Goal: Transaction & Acquisition: Register for event/course

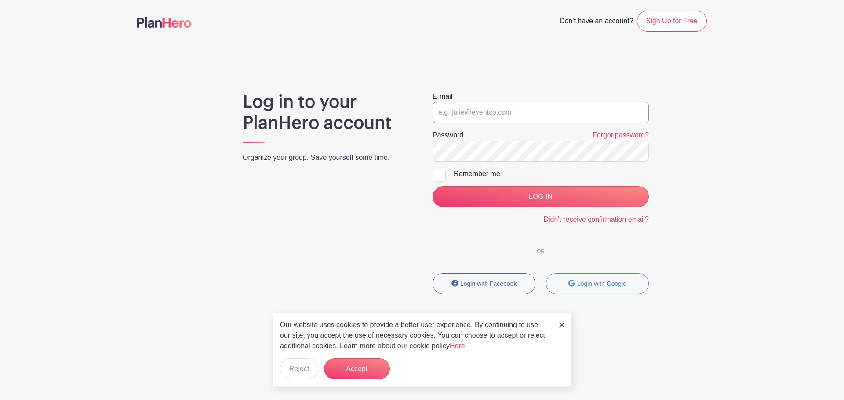
click at [514, 104] on input "email" at bounding box center [540, 112] width 216 height 21
type input "[EMAIL_ADDRESS][DOMAIN_NAME]"
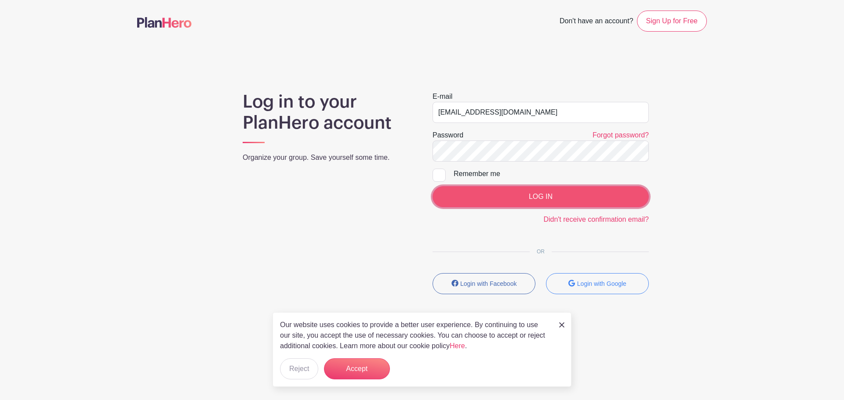
click at [518, 198] on input "LOG IN" at bounding box center [540, 196] width 216 height 21
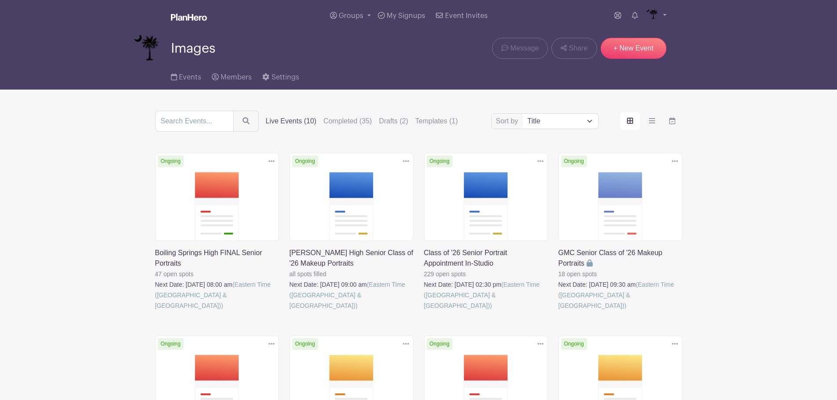
click at [424, 311] on link at bounding box center [424, 311] width 0 height 0
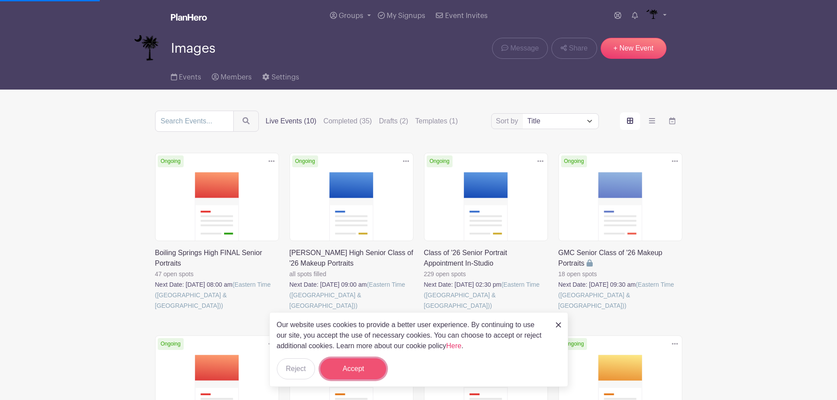
click at [344, 363] on button "Accept" at bounding box center [353, 369] width 66 height 21
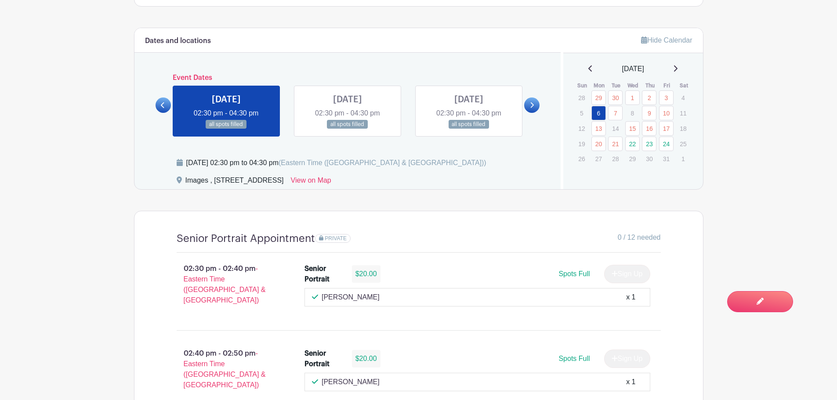
scroll to position [483, 0]
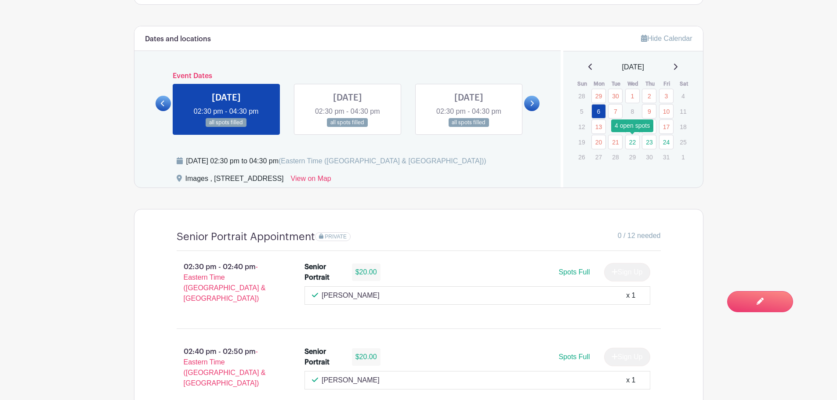
click at [632, 141] on link "22" at bounding box center [632, 142] width 14 height 14
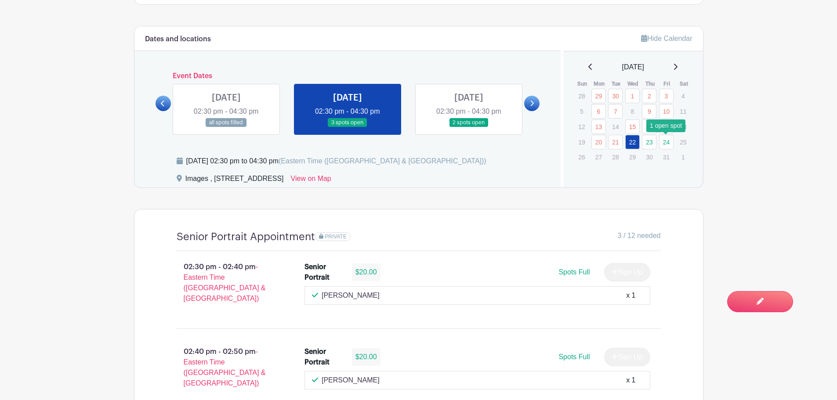
click at [671, 145] on link "24" at bounding box center [666, 142] width 14 height 14
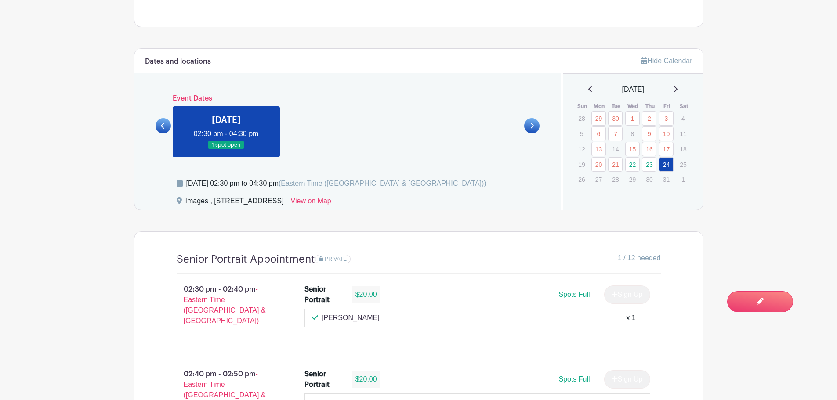
scroll to position [439, 0]
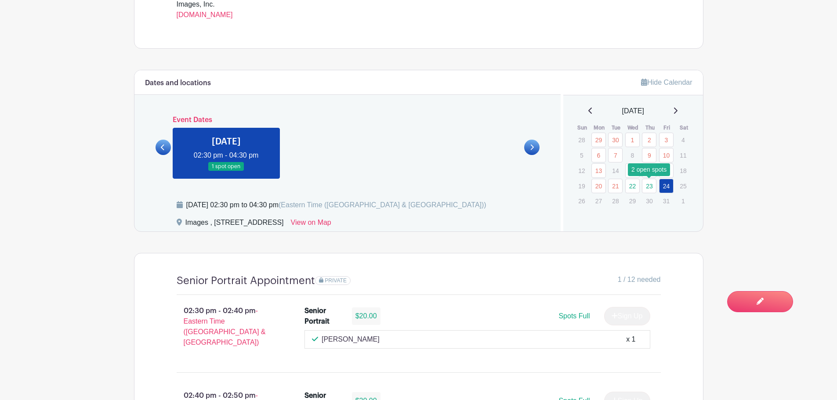
click at [653, 186] on link "23" at bounding box center [649, 186] width 14 height 14
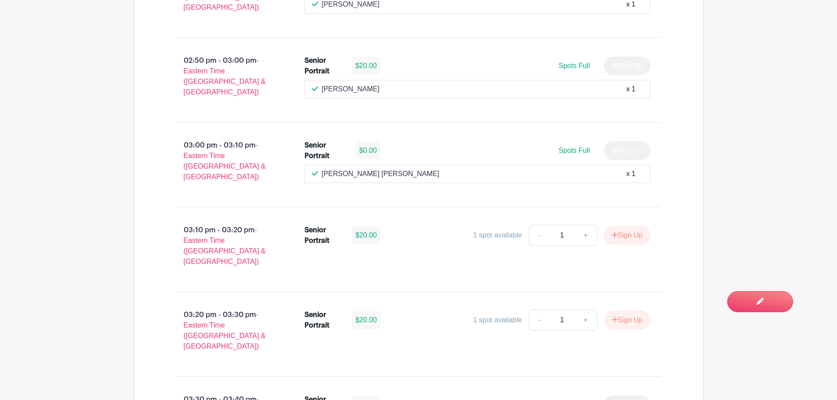
scroll to position [923, 0]
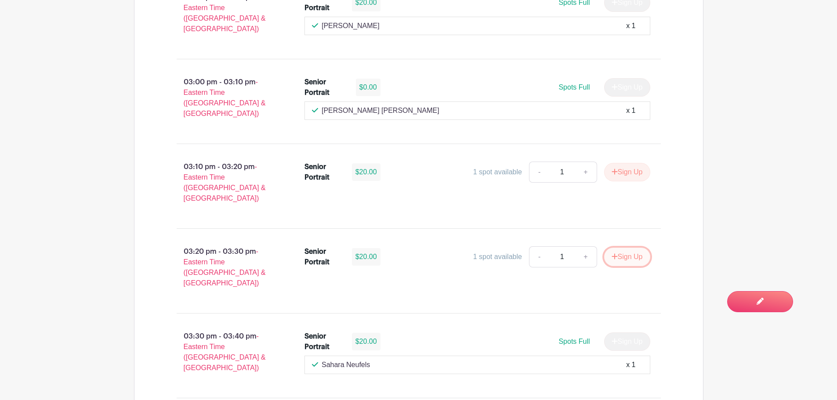
click at [625, 248] on button "Sign Up" at bounding box center [627, 257] width 46 height 18
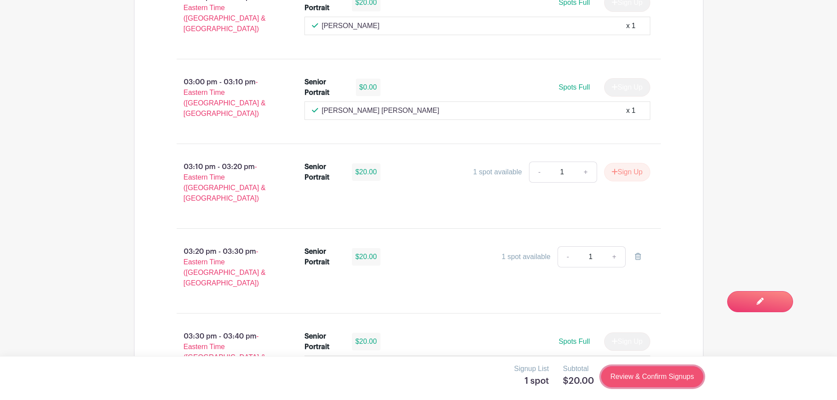
click at [648, 383] on link "Review & Confirm Signups" at bounding box center [652, 376] width 102 height 21
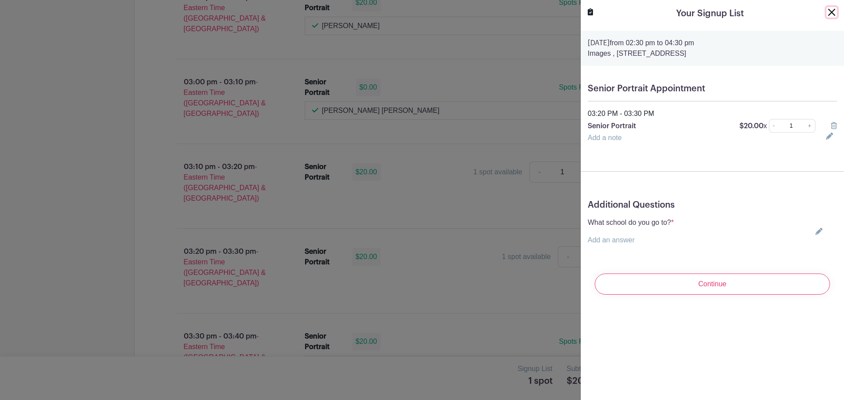
click at [828, 12] on button "Close" at bounding box center [831, 12] width 11 height 11
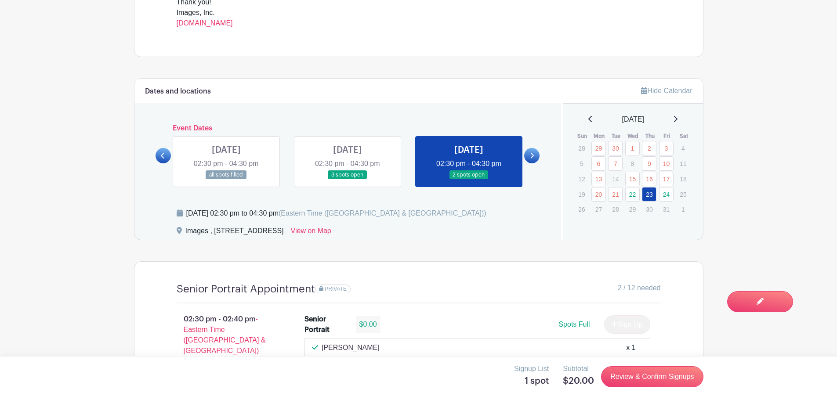
scroll to position [439, 0]
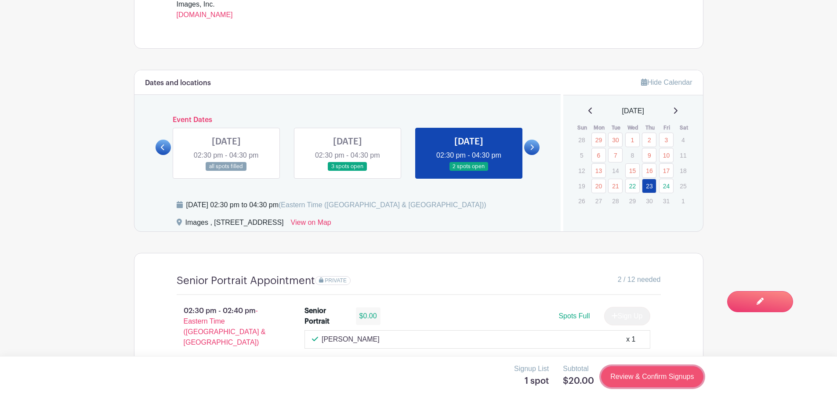
click at [632, 379] on link "Review & Confirm Signups" at bounding box center [652, 376] width 102 height 21
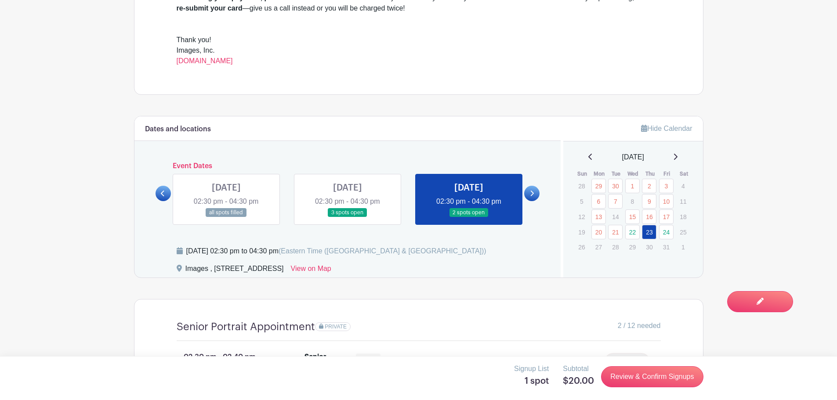
scroll to position [395, 0]
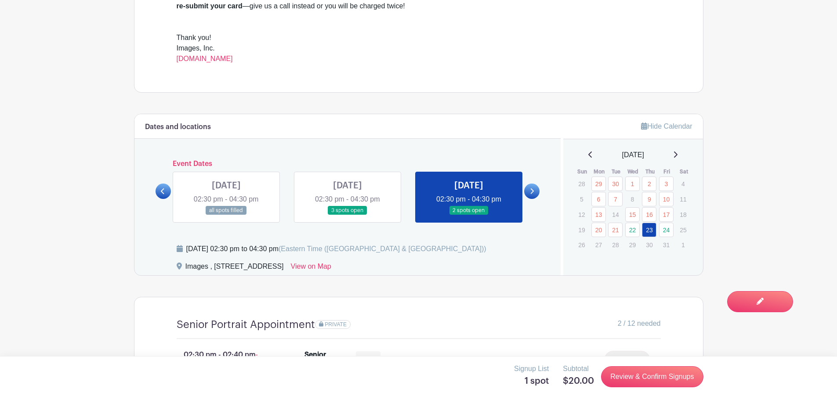
click at [402, 195] on div "[DATE] 02:30 pm - 04:30 pm 3 spots open" at bounding box center [347, 197] width 121 height 51
click at [348, 215] on link at bounding box center [348, 215] width 0 height 0
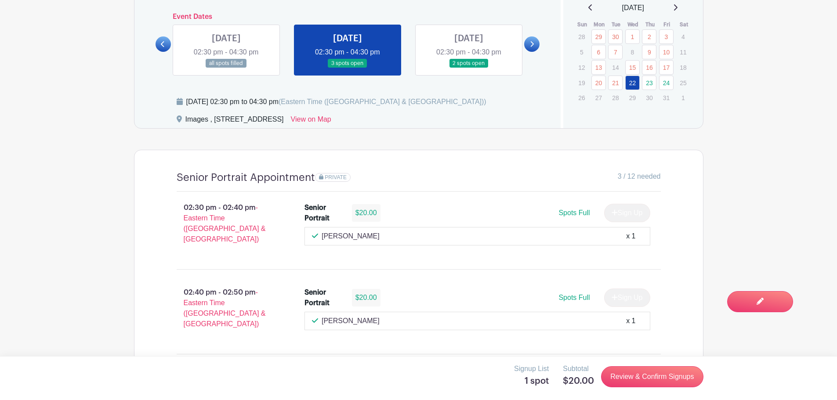
scroll to position [527, 0]
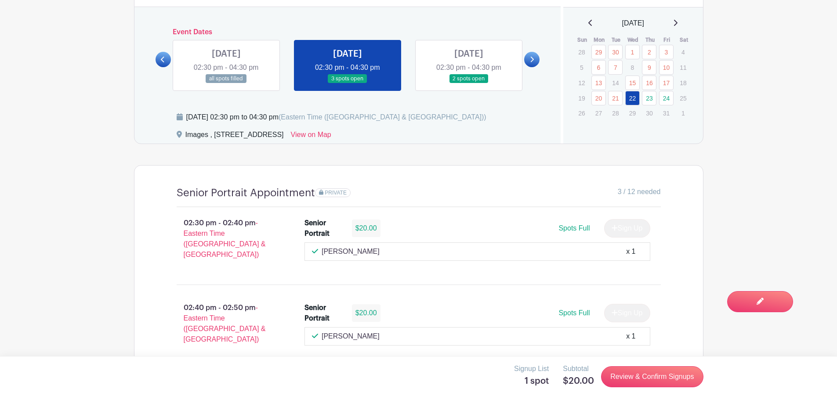
click at [469, 83] on link at bounding box center [469, 83] width 0 height 0
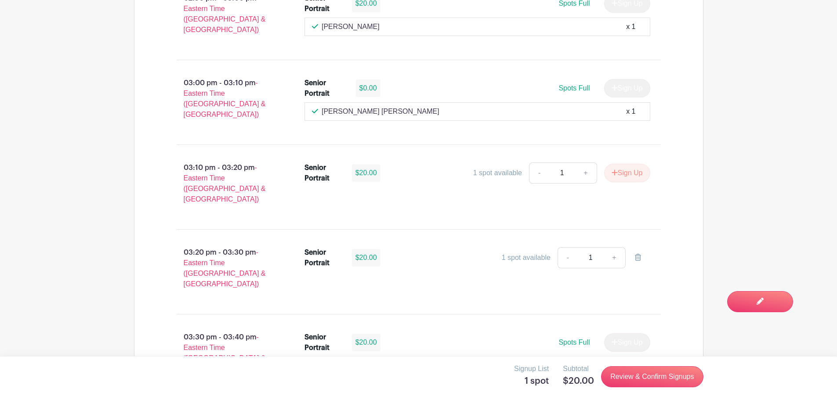
scroll to position [923, 0]
click at [645, 377] on link "Review & Confirm Signups" at bounding box center [652, 376] width 102 height 21
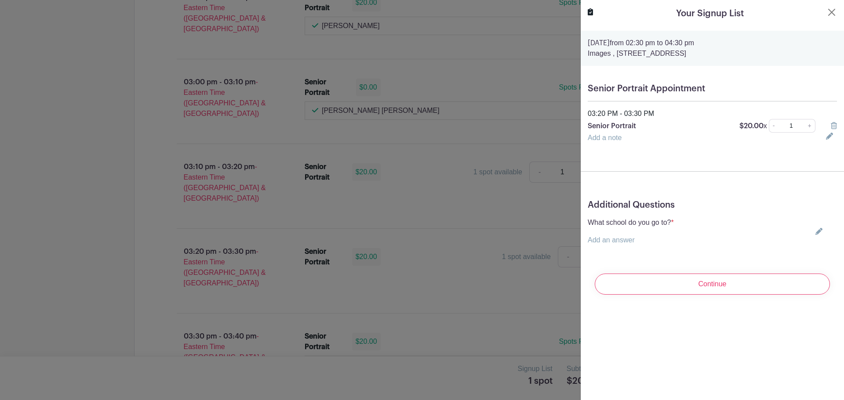
click at [815, 231] on icon at bounding box center [818, 231] width 7 height 7
click at [810, 231] on div "What school do you go to? * Add an answer Choose your answer [GEOGRAPHIC_DATA] …" at bounding box center [711, 231] width 249 height 28
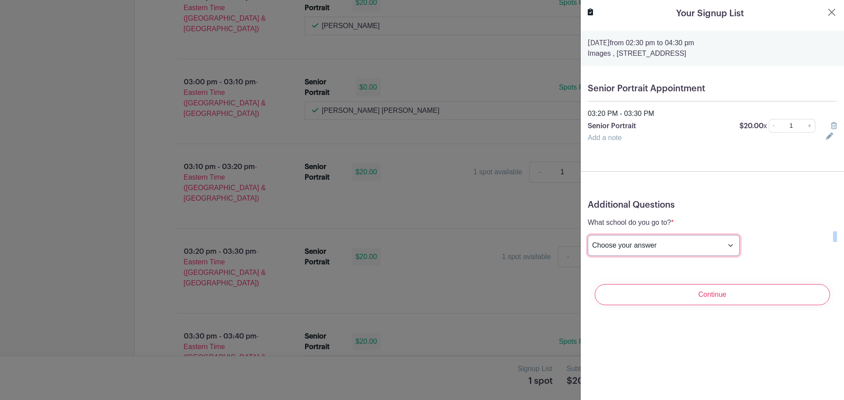
click at [687, 242] on select "Choose your answer [GEOGRAPHIC_DATA] High [PERSON_NAME] High [PERSON_NAME] High…" at bounding box center [663, 245] width 152 height 21
select select "3937"
click at [587, 235] on select "Choose your answer [GEOGRAPHIC_DATA] High [PERSON_NAME] High [PERSON_NAME] High…" at bounding box center [663, 245] width 152 height 21
click at [696, 352] on div "Your Signup List [DATE] 02:30 pm to 04:30 pm Images , [STREET_ADDRESS] Senior P…" at bounding box center [712, 200] width 264 height 400
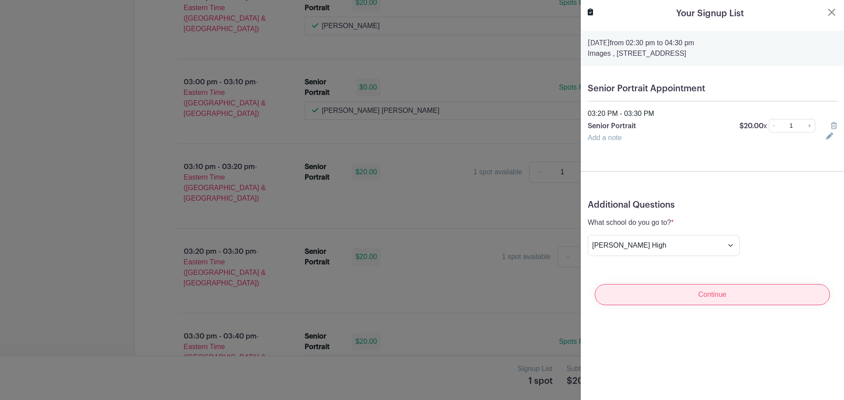
click at [691, 295] on input "Continue" at bounding box center [711, 294] width 235 height 21
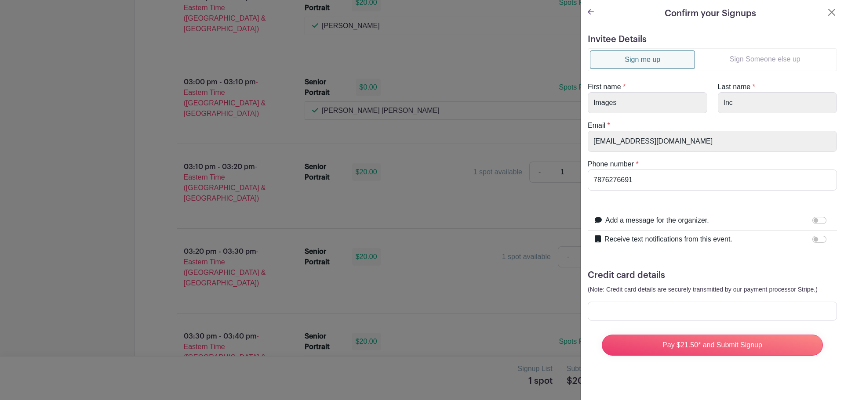
click at [589, 11] on icon at bounding box center [590, 11] width 6 height 5
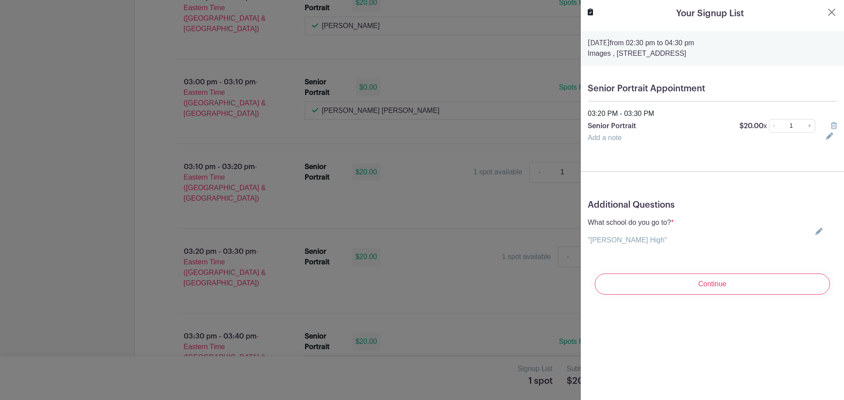
click at [830, 124] on icon at bounding box center [833, 125] width 6 height 7
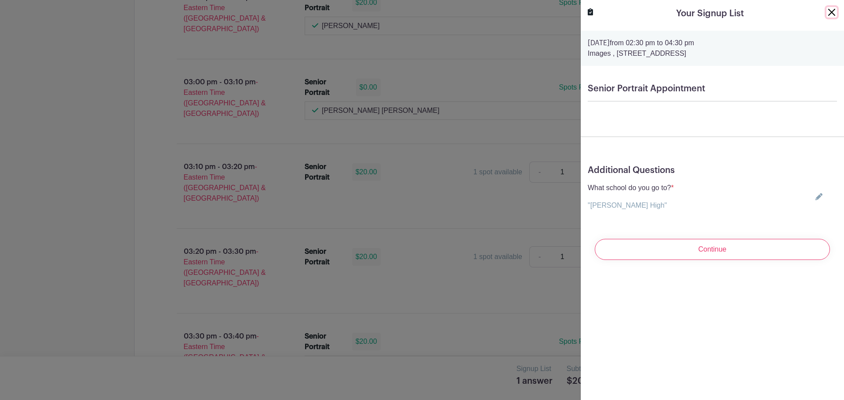
click at [826, 12] on button "Close" at bounding box center [831, 12] width 11 height 11
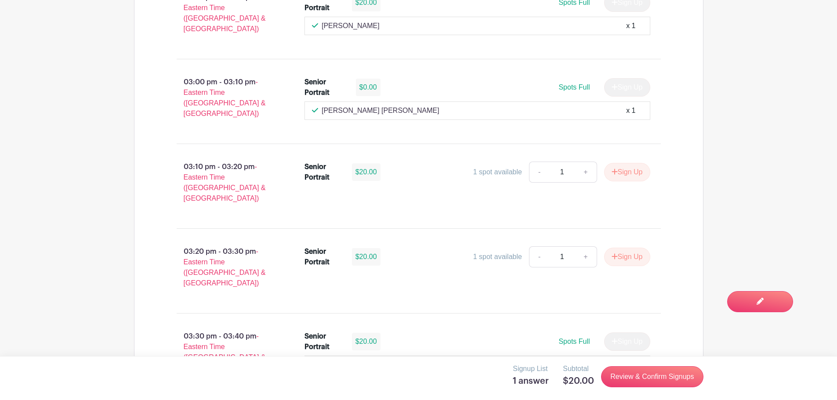
click at [43, 167] on main "Groups All Groups Images Add New Group My Signups Event Invites My account Down…" at bounding box center [418, 75] width 837 height 1997
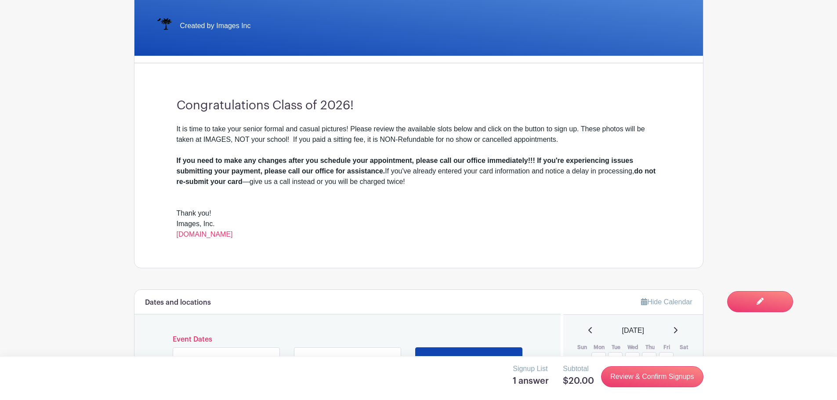
scroll to position [0, 0]
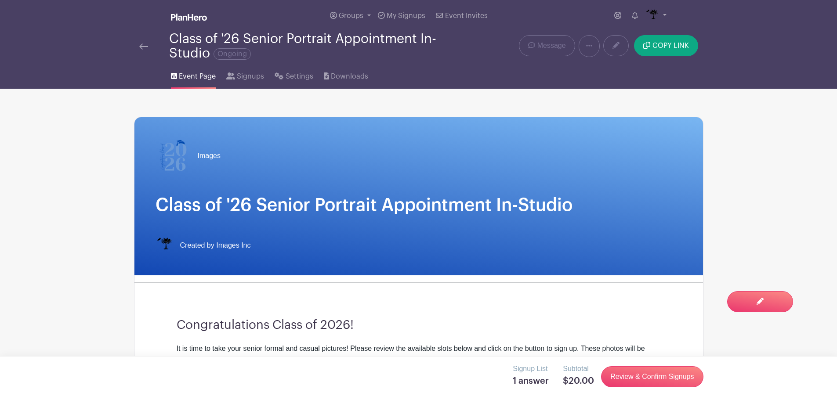
click at [143, 50] on link at bounding box center [143, 46] width 9 height 11
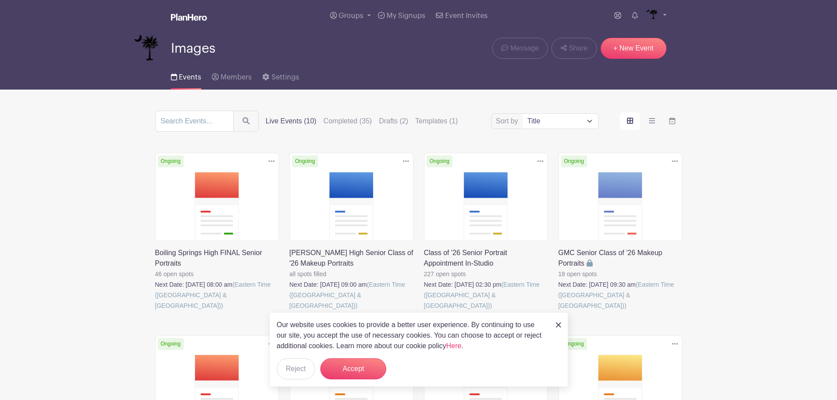
scroll to position [44, 0]
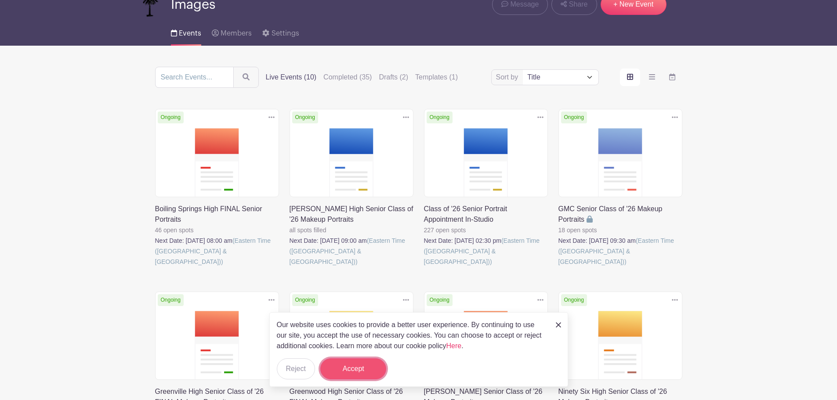
click at [355, 371] on button "Accept" at bounding box center [353, 369] width 66 height 21
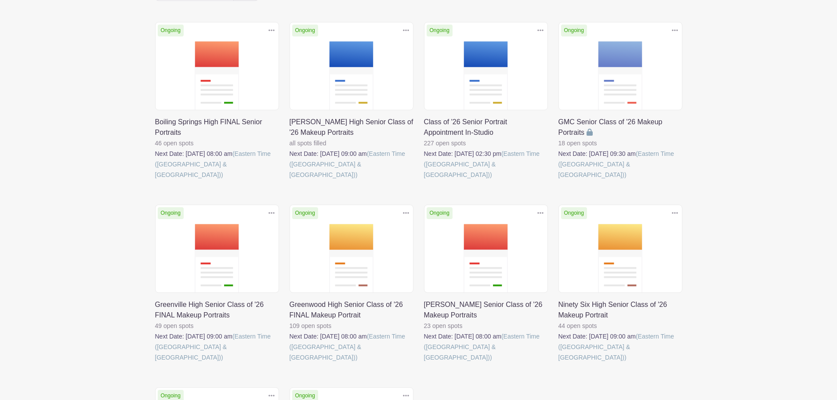
scroll to position [132, 0]
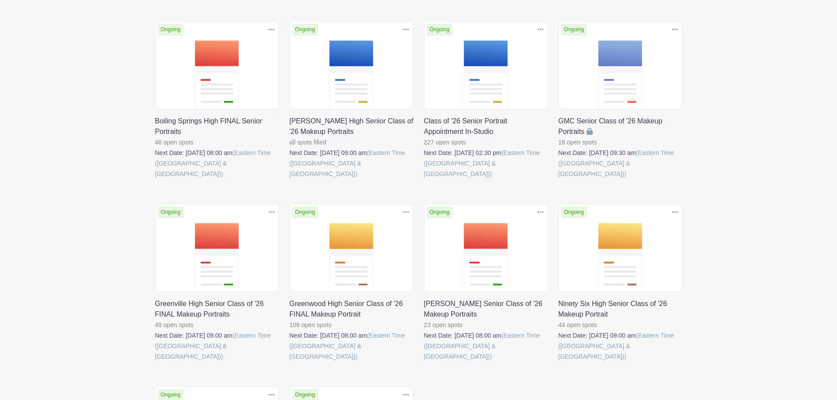
click at [424, 179] on link at bounding box center [424, 179] width 0 height 0
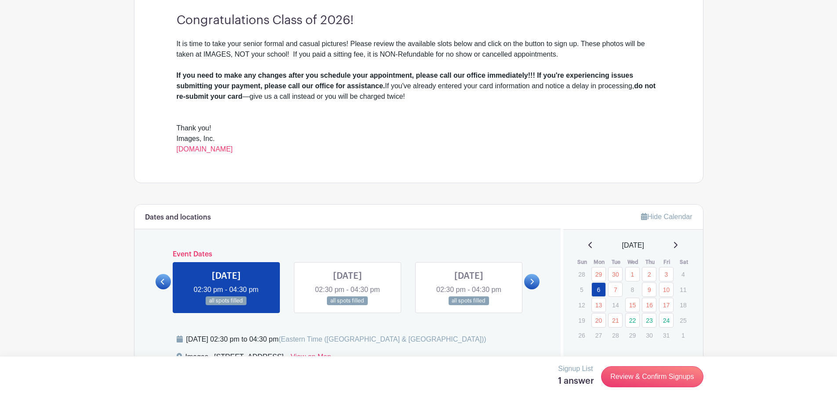
scroll to position [308, 0]
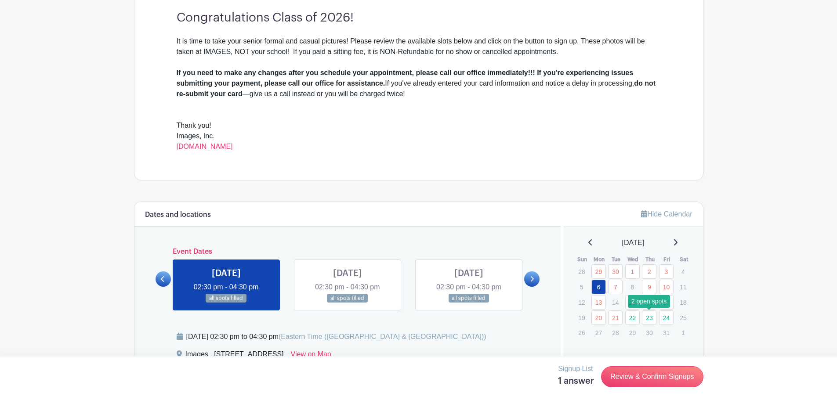
click at [649, 319] on link "23" at bounding box center [649, 318] width 14 height 14
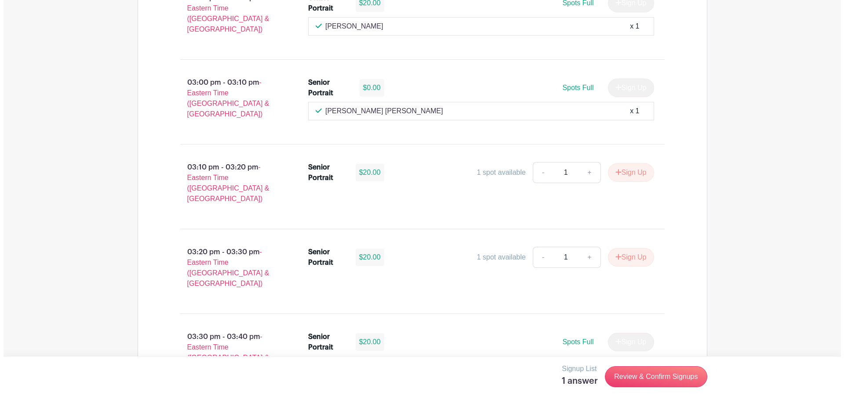
scroll to position [923, 0]
click at [645, 380] on link "Review & Confirm Signups" at bounding box center [652, 376] width 102 height 21
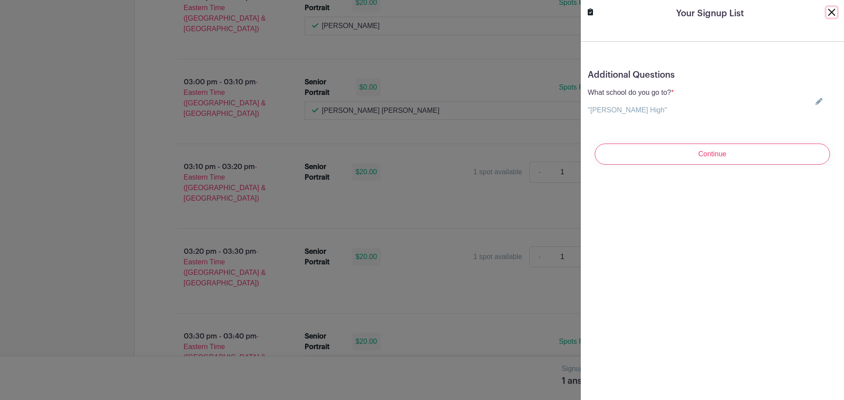
click at [826, 10] on button "Close" at bounding box center [831, 12] width 11 height 11
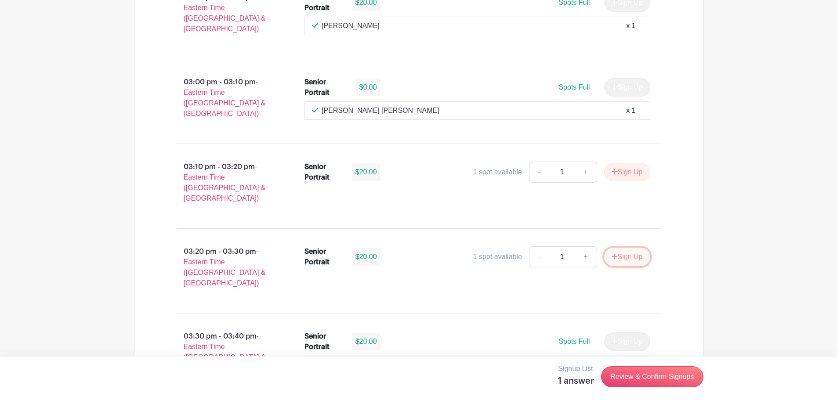
click at [624, 248] on button "Sign Up" at bounding box center [627, 257] width 46 height 18
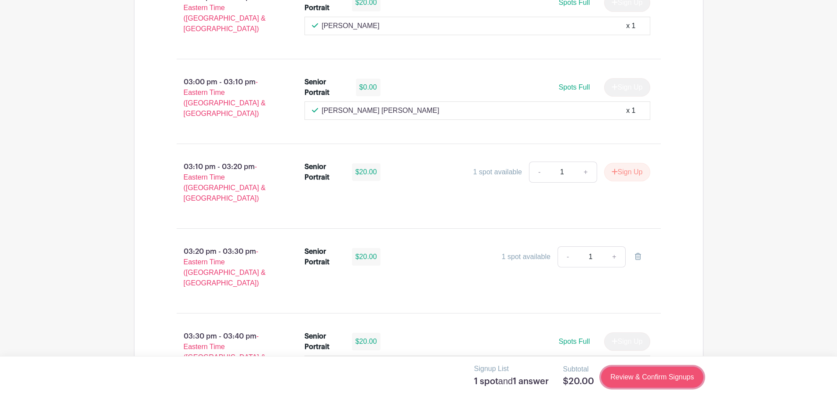
click at [648, 379] on link "Review & Confirm Signups" at bounding box center [652, 377] width 102 height 21
click at [623, 375] on link "Review & Confirm Signups" at bounding box center [652, 377] width 102 height 21
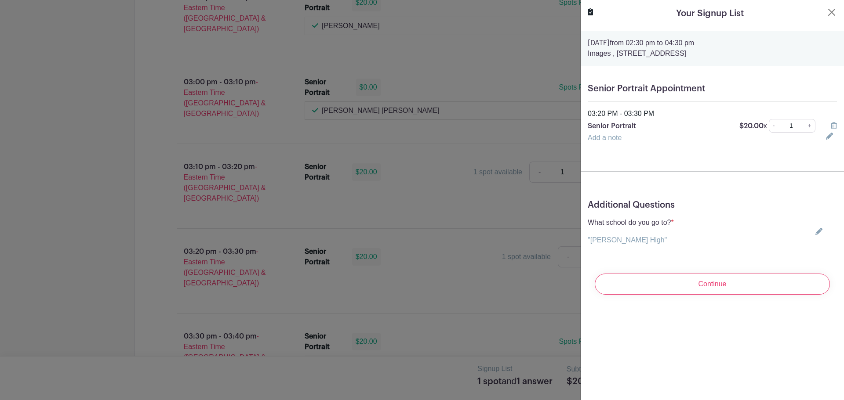
click at [807, 226] on div "What school do you go to? * "[PERSON_NAME] High" Choose your answer [GEOGRAPHIC…" at bounding box center [711, 231] width 249 height 28
click at [815, 232] on icon at bounding box center [818, 231] width 7 height 7
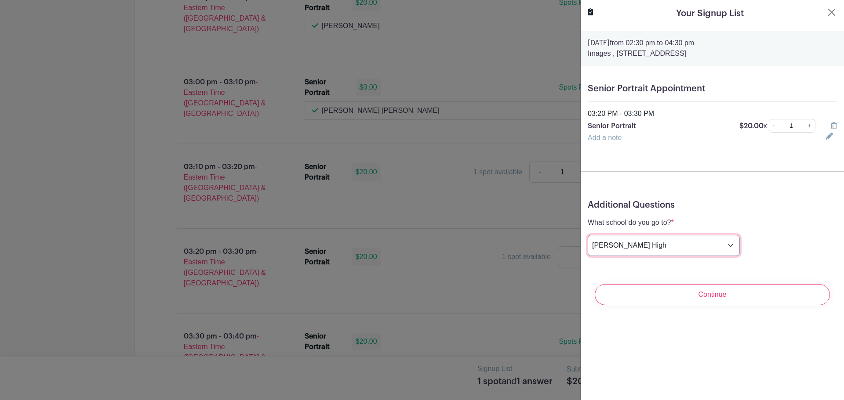
click at [684, 245] on select "Choose your answer [GEOGRAPHIC_DATA] High [PERSON_NAME] High [PERSON_NAME] High…" at bounding box center [663, 245] width 152 height 21
select select "3938"
click at [587, 235] on select "Choose your answer [GEOGRAPHIC_DATA] High [PERSON_NAME] High [PERSON_NAME] High…" at bounding box center [663, 245] width 152 height 21
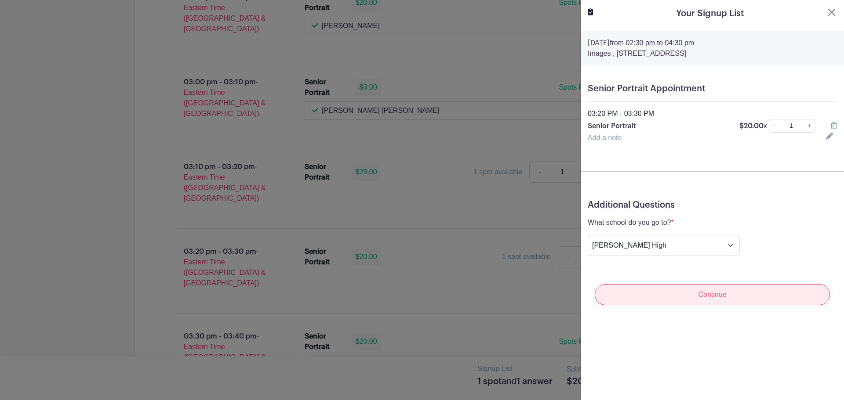
click at [706, 285] on input "Continue" at bounding box center [711, 294] width 235 height 21
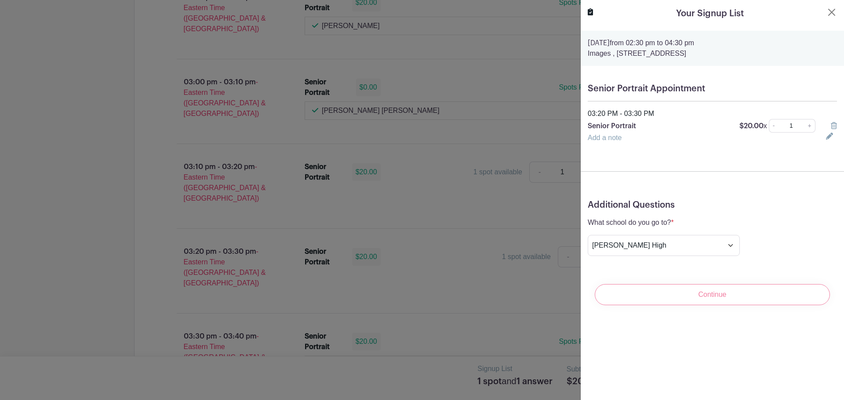
click at [706, 291] on div "Continue" at bounding box center [711, 294] width 249 height 35
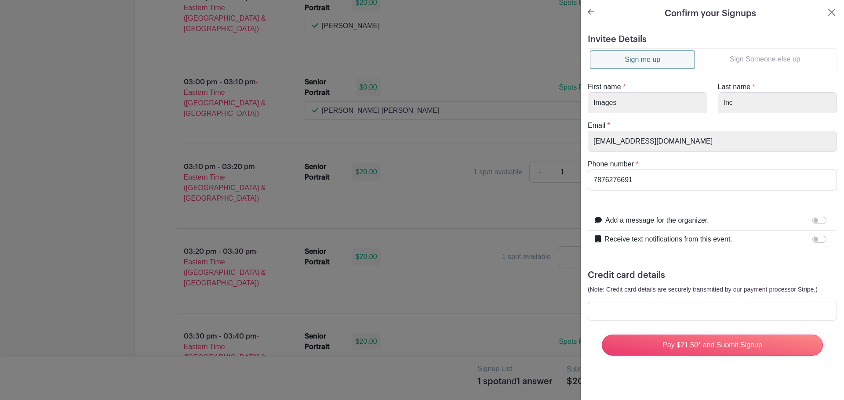
click at [760, 56] on link "Sign Someone else up" at bounding box center [765, 60] width 140 height 18
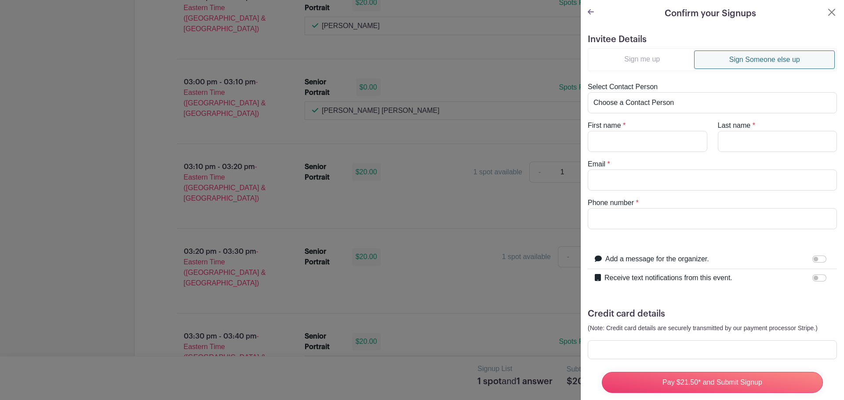
click at [756, 58] on link "Sign Someone else up" at bounding box center [764, 60] width 141 height 18
click at [664, 139] on input "First name" at bounding box center [647, 141] width 120 height 21
type input "[PERSON_NAME]"
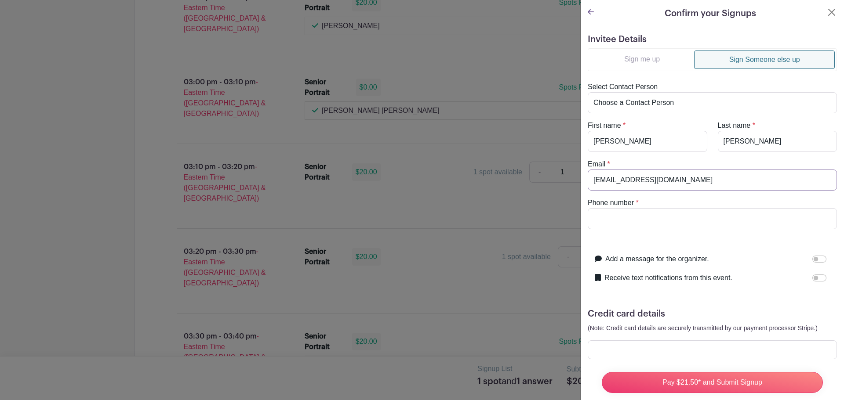
type input "[EMAIL_ADDRESS][DOMAIN_NAME]"
drag, startPoint x: 649, startPoint y: 217, endPoint x: 559, endPoint y: 219, distance: 90.1
type input "8647875148"
click at [816, 274] on div at bounding box center [821, 278] width 18 height 11
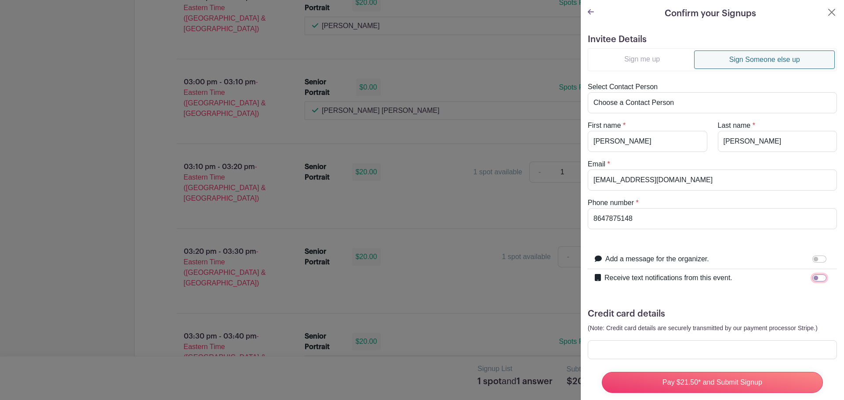
click at [812, 277] on input "Receive text notifications from this event." at bounding box center [819, 278] width 14 height 7
checkbox input "true"
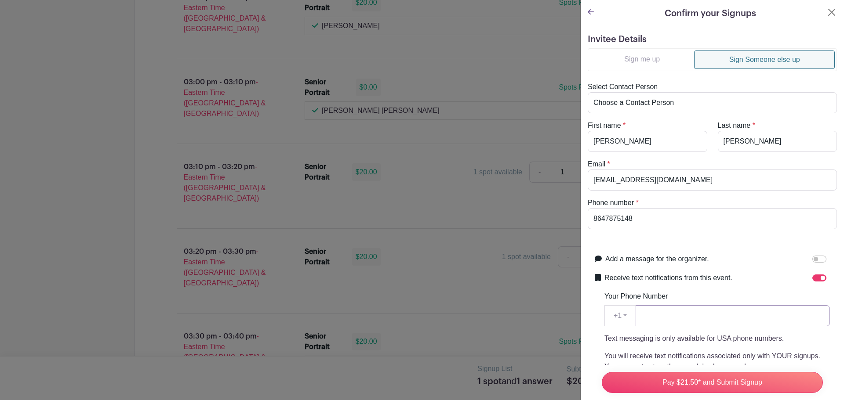
paste input "8647875148"
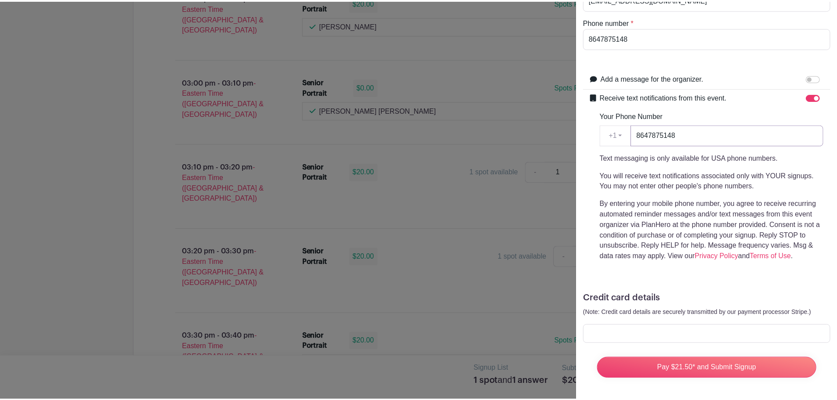
scroll to position [187, 0]
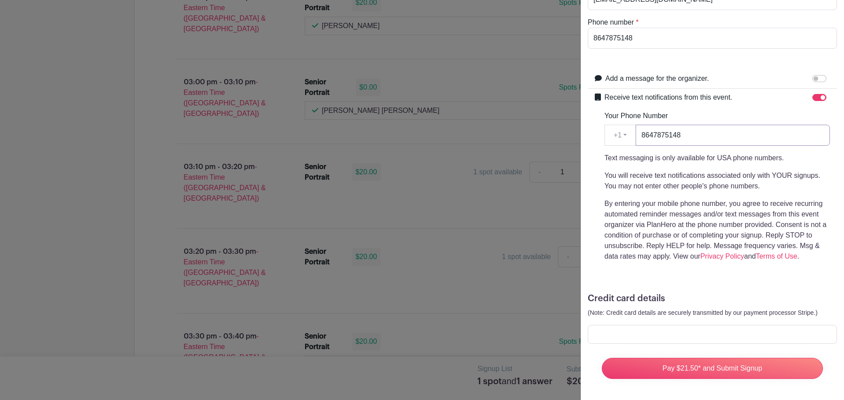
type input "8647875148"
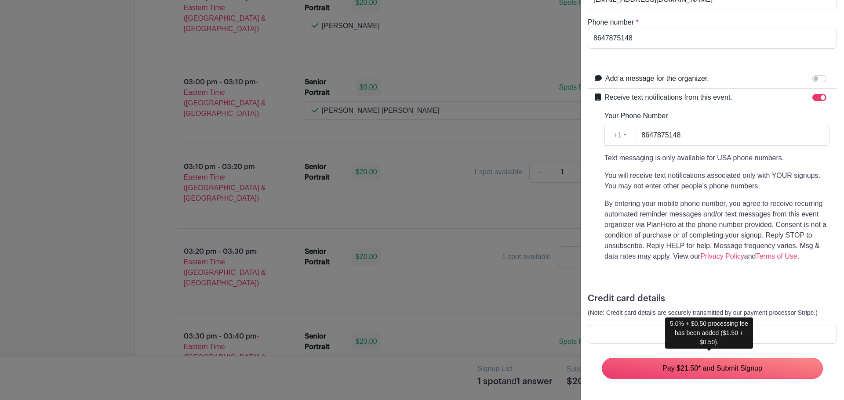
drag, startPoint x: 684, startPoint y: 364, endPoint x: 131, endPoint y: 144, distance: 594.7
click at [684, 364] on input "Pay $21.50* and Submit Signup" at bounding box center [712, 368] width 221 height 21
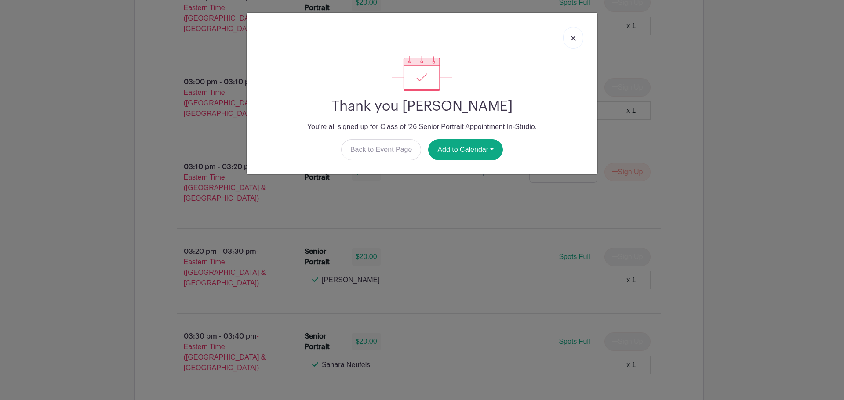
click at [573, 38] on img at bounding box center [572, 38] width 5 height 5
click at [573, 38] on div "02:30 pm - 02:40 pm - Eastern Time ([GEOGRAPHIC_DATA] & [GEOGRAPHIC_DATA]) Seni…" at bounding box center [419, 317] width 526 height 1011
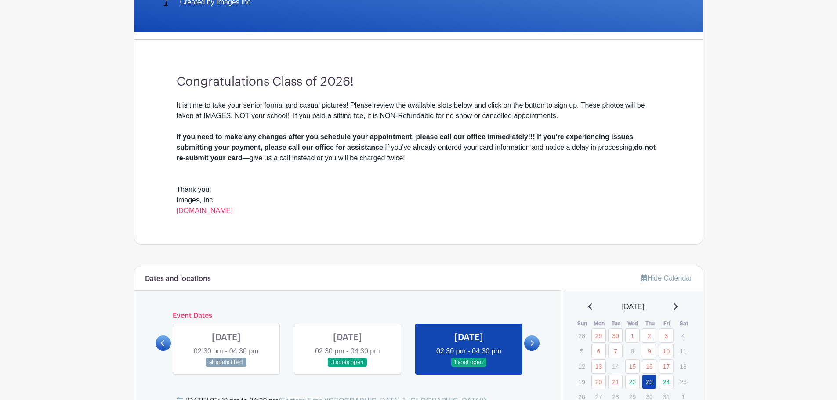
scroll to position [0, 0]
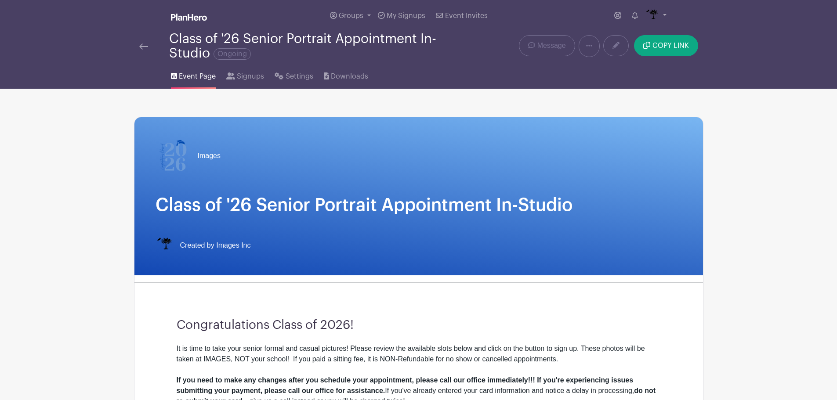
click at [143, 52] on div "Class of '26 Senior Portrait Appointment In-Studio Ongoing" at bounding box center [300, 46] width 322 height 29
click at [143, 51] on link at bounding box center [143, 46] width 9 height 11
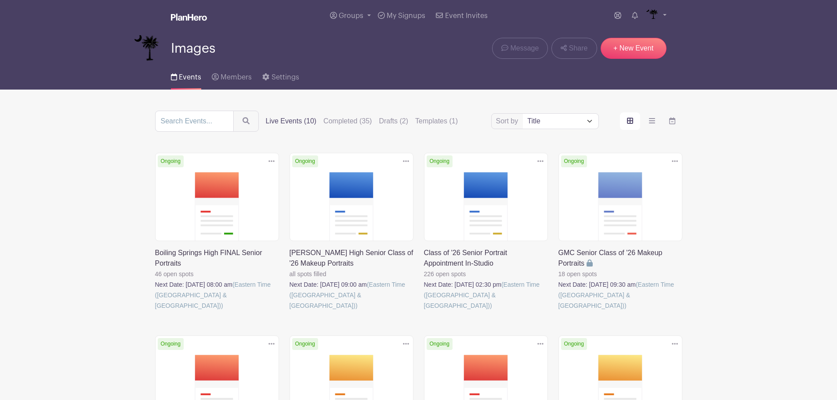
click at [155, 311] on link at bounding box center [155, 311] width 0 height 0
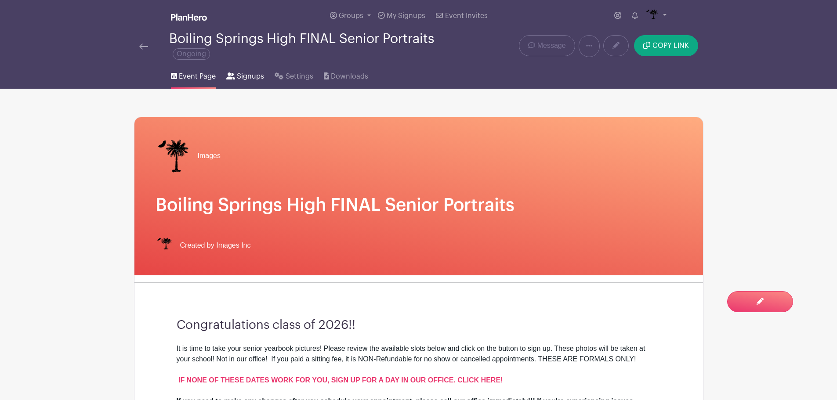
click at [256, 72] on span "Signups" at bounding box center [250, 76] width 27 height 11
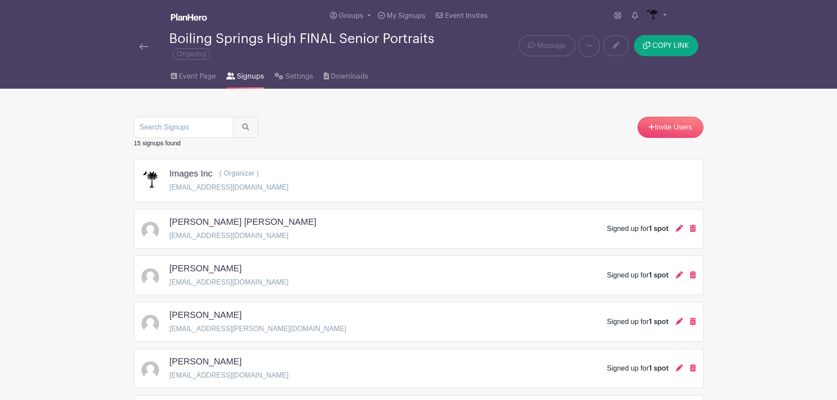
click at [143, 49] on img at bounding box center [143, 46] width 9 height 6
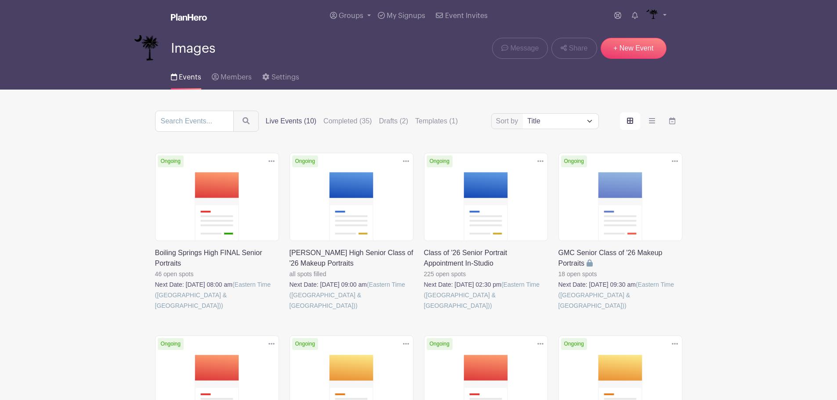
click at [342, 114] on div "Sort by Title Recently modified Newest Upcoming dates Live Events (10) Complete…" at bounding box center [418, 121] width 527 height 21
click at [342, 116] on label "Completed (35)" at bounding box center [347, 121] width 48 height 11
click at [0, 0] on input "Completed (35)" at bounding box center [0, 0] width 0 height 0
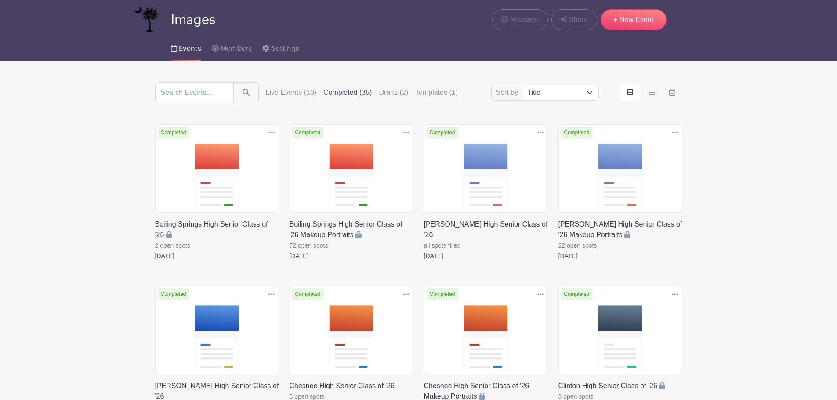
scroll to position [44, 0]
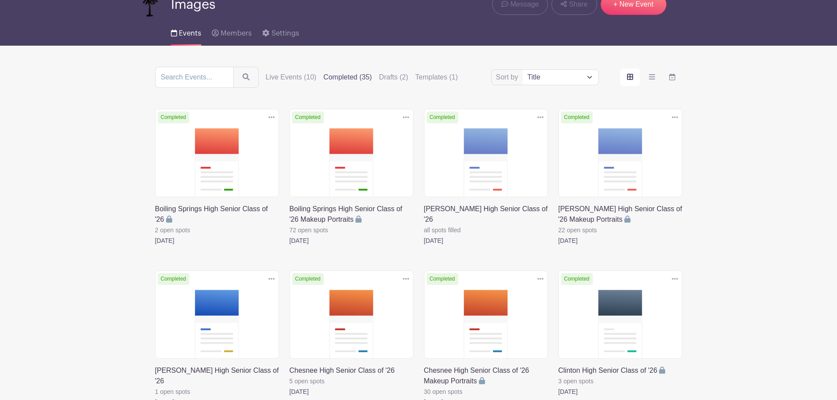
click at [290, 246] on link at bounding box center [290, 246] width 0 height 0
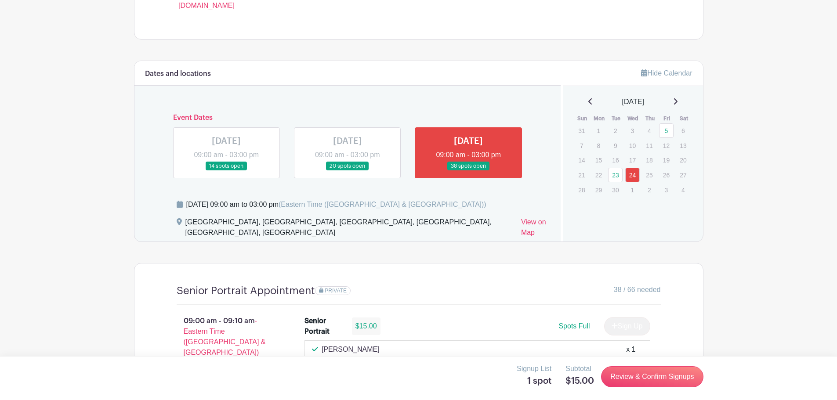
scroll to position [483, 0]
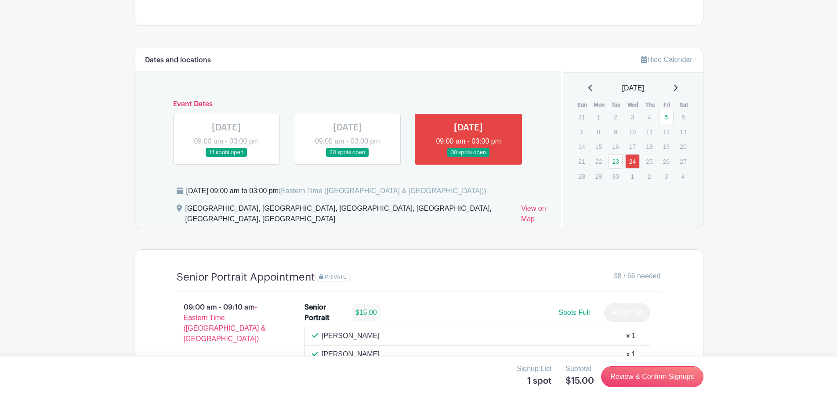
click at [348, 157] on link at bounding box center [348, 157] width 0 height 0
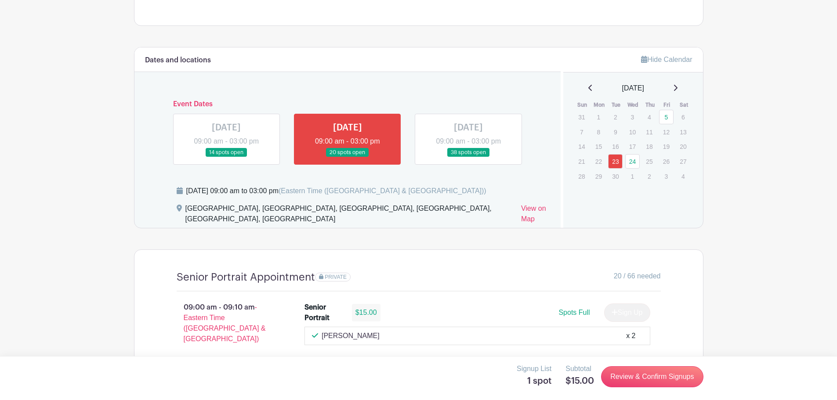
click at [468, 157] on link at bounding box center [468, 157] width 0 height 0
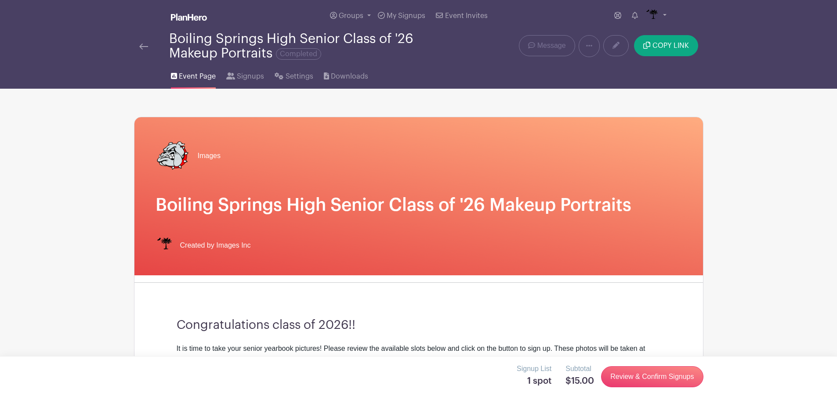
click at [140, 44] on img at bounding box center [143, 46] width 9 height 6
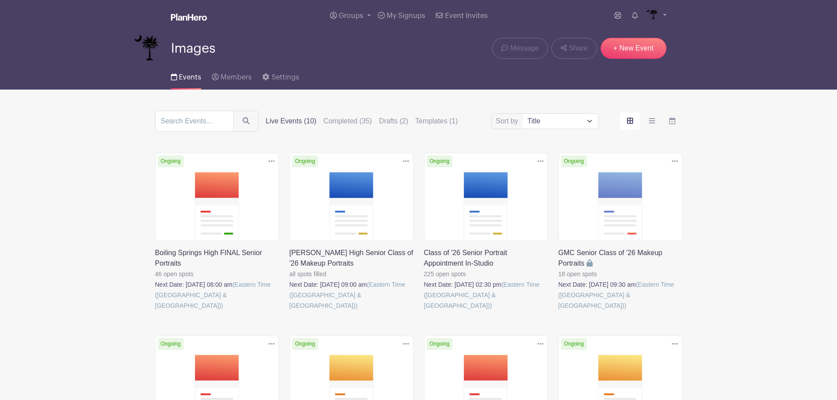
click at [300, 121] on label "Live Events (10)" at bounding box center [291, 121] width 51 height 11
click at [0, 0] on input "Live Events (10)" at bounding box center [0, 0] width 0 height 0
click at [155, 311] on link at bounding box center [155, 311] width 0 height 0
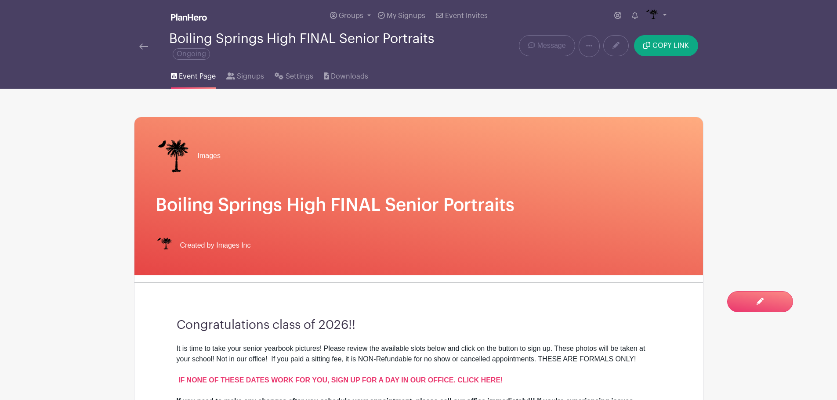
click at [145, 46] on img at bounding box center [143, 46] width 9 height 6
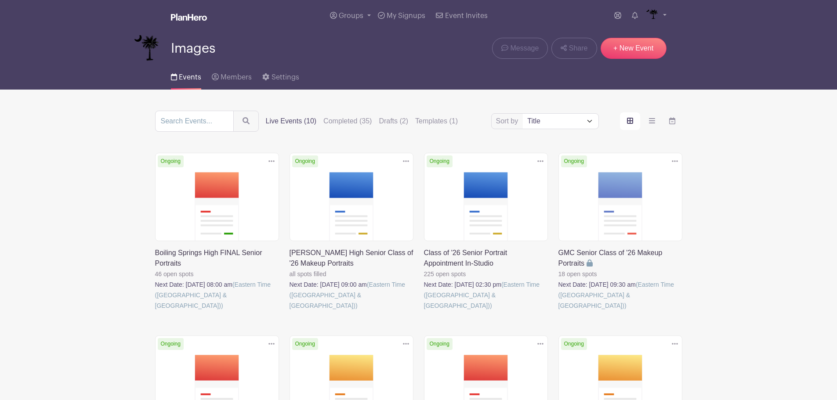
click at [424, 311] on link at bounding box center [424, 311] width 0 height 0
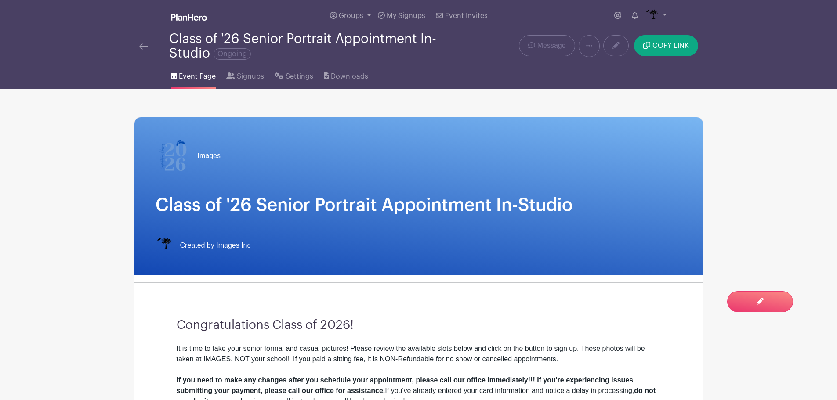
click at [149, 44] on div at bounding box center [154, 46] width 30 height 11
click at [146, 45] on img at bounding box center [143, 46] width 9 height 6
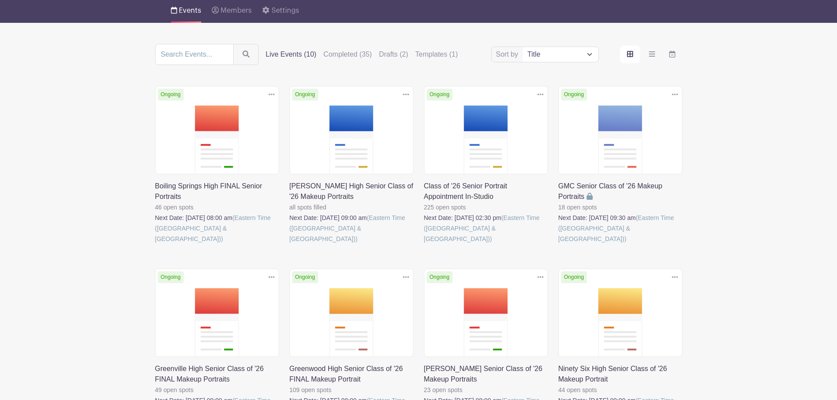
scroll to position [88, 0]
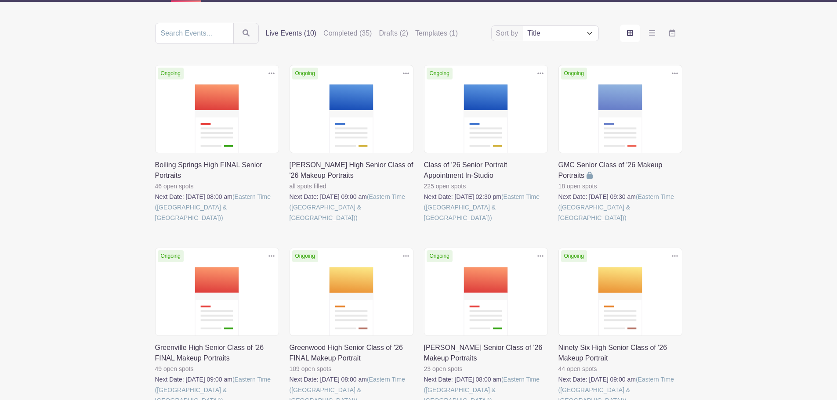
click at [290, 223] on link at bounding box center [290, 223] width 0 height 0
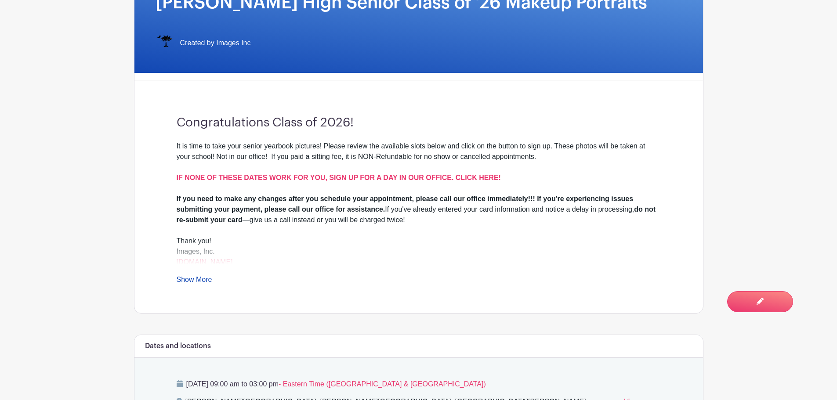
scroll to position [264, 0]
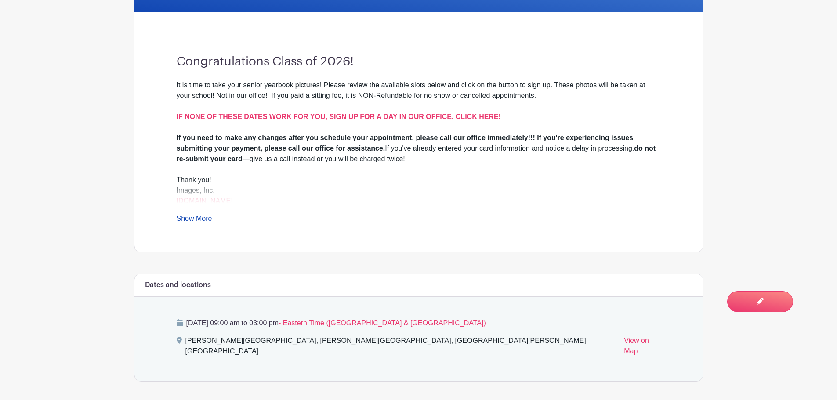
click at [212, 215] on div "It is time to take your senior yearbook pictures! Please review the available s…" at bounding box center [419, 152] width 484 height 144
click at [199, 221] on link "Show More" at bounding box center [195, 220] width 36 height 11
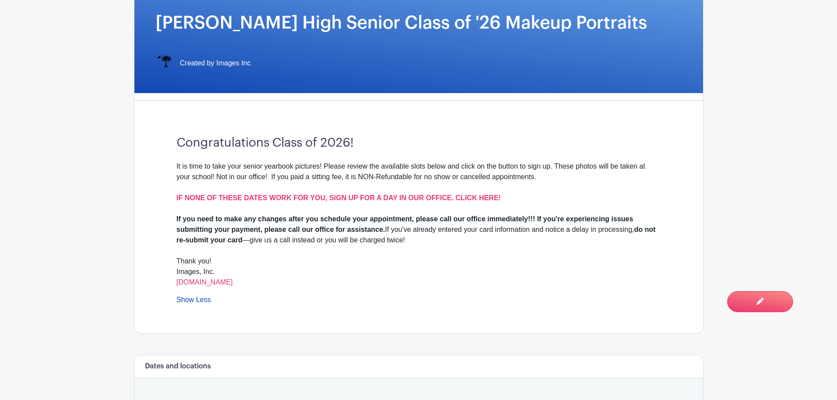
scroll to position [0, 0]
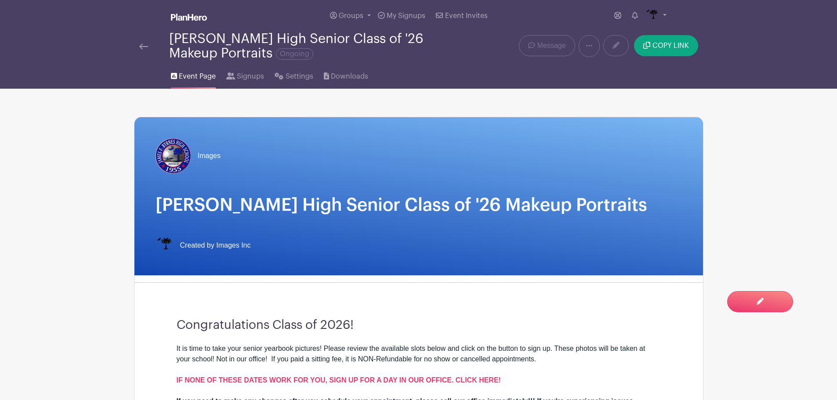
click at [143, 48] on img at bounding box center [143, 46] width 9 height 6
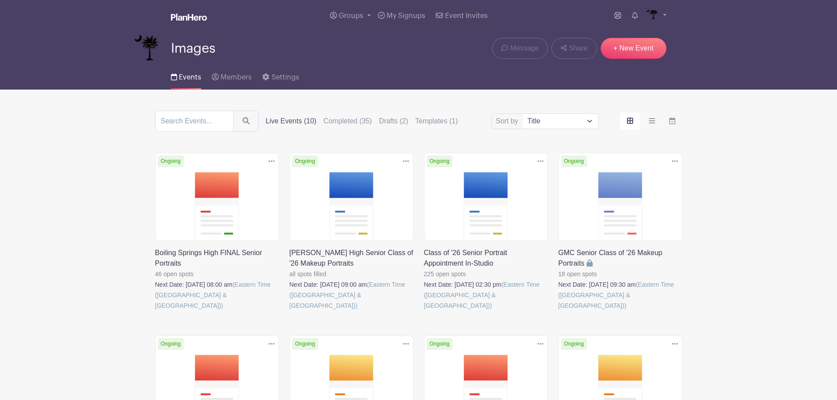
click at [424, 311] on link at bounding box center [424, 311] width 0 height 0
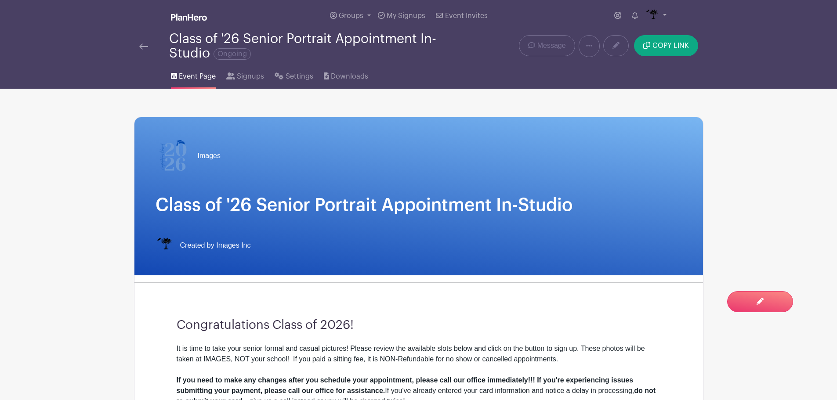
click at [144, 50] on link at bounding box center [143, 46] width 9 height 11
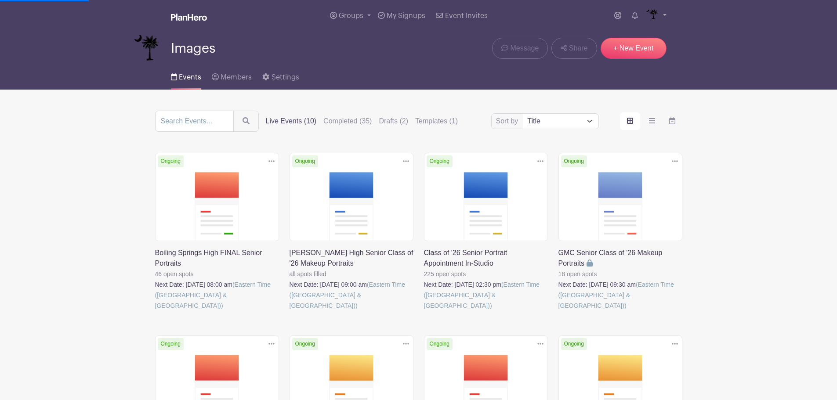
scroll to position [176, 0]
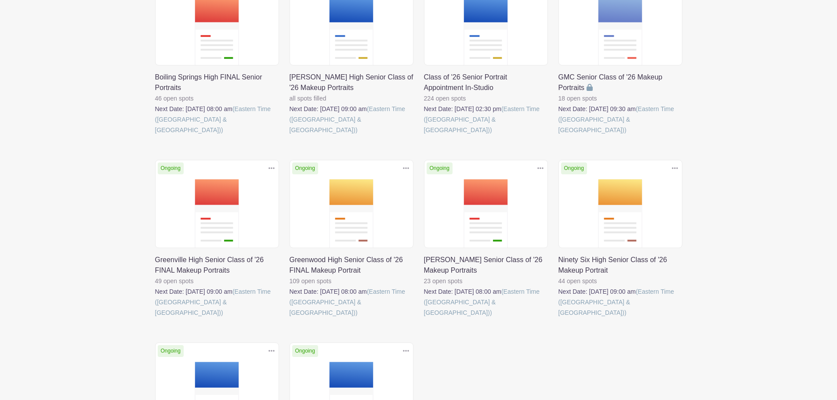
click at [424, 318] on link at bounding box center [424, 318] width 0 height 0
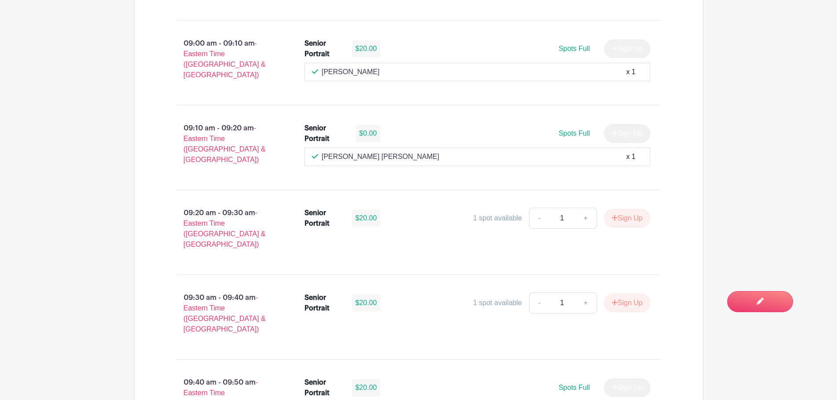
scroll to position [1186, 0]
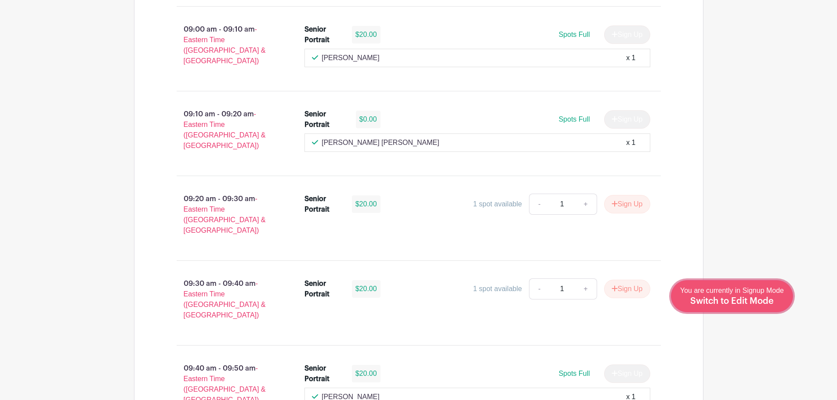
click at [754, 308] on link "Edit Event You are currently in Signup Mode Switch to Edit Mode" at bounding box center [732, 296] width 122 height 32
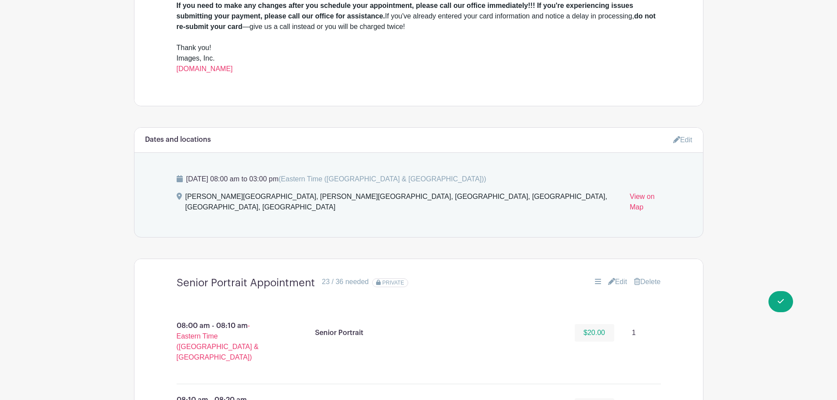
scroll to position [439, 0]
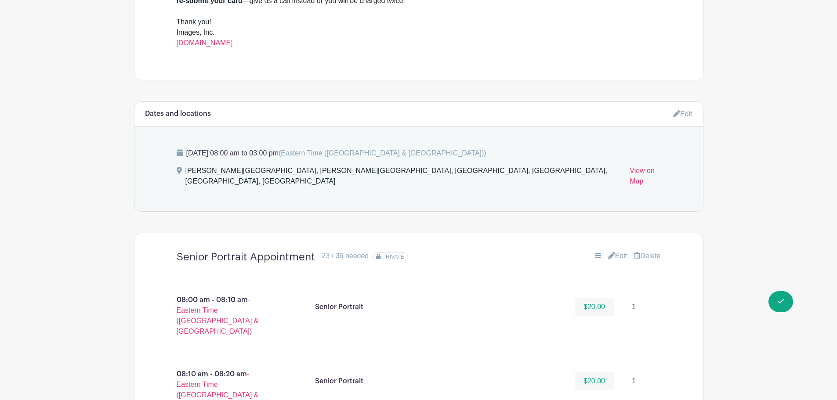
click at [616, 251] on link "Edit" at bounding box center [617, 256] width 19 height 11
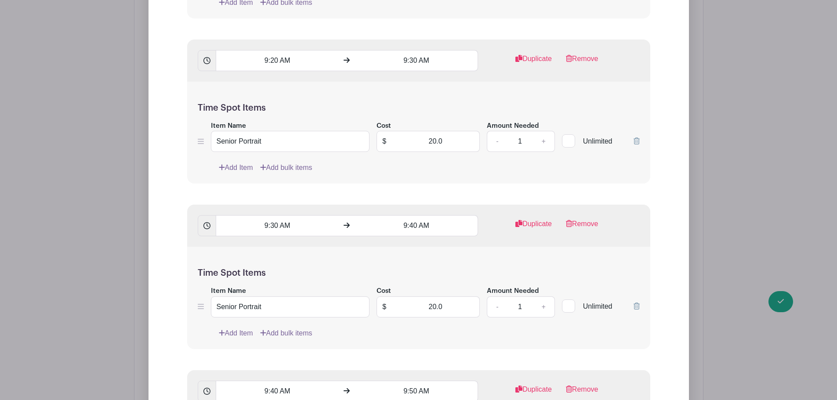
scroll to position [2153, 0]
drag, startPoint x: 422, startPoint y: 300, endPoint x: 475, endPoint y: 300, distance: 53.2
click at [475, 300] on input "20.0" at bounding box center [435, 306] width 88 height 21
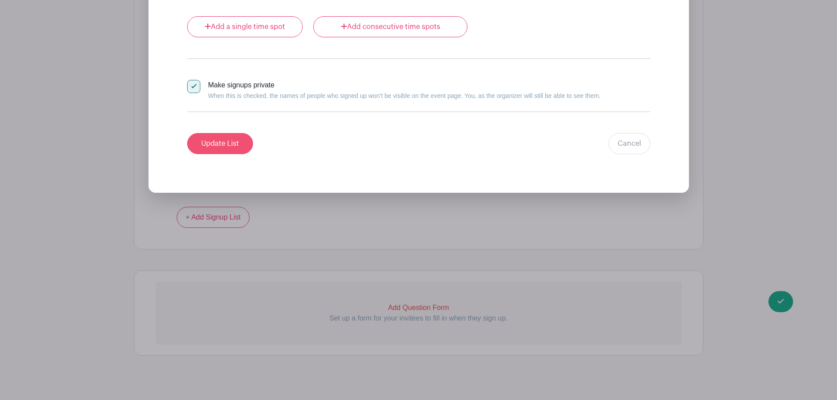
type input "0"
click at [208, 133] on input "Update List" at bounding box center [220, 143] width 66 height 21
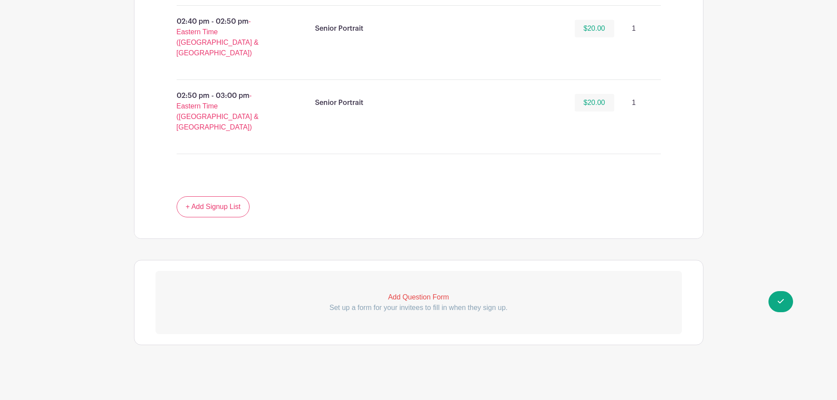
scroll to position [2853, 0]
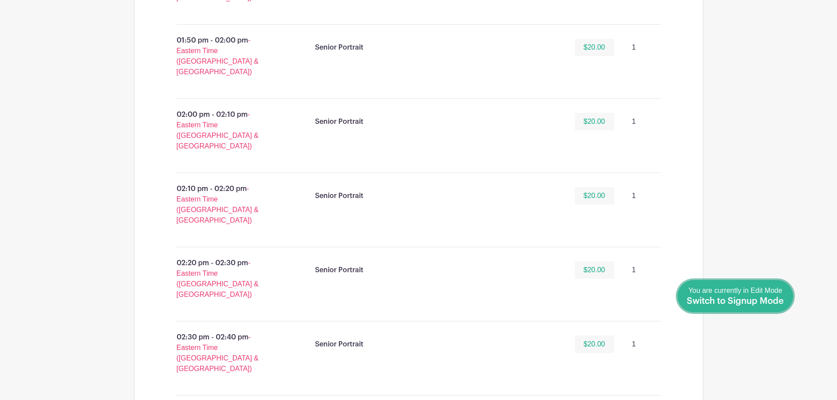
click at [776, 302] on span "Switch to Signup Mode" at bounding box center [735, 301] width 97 height 9
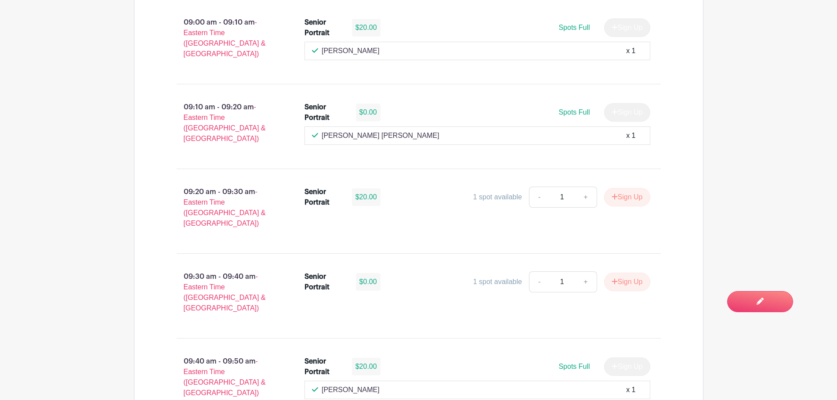
scroll to position [1196, 0]
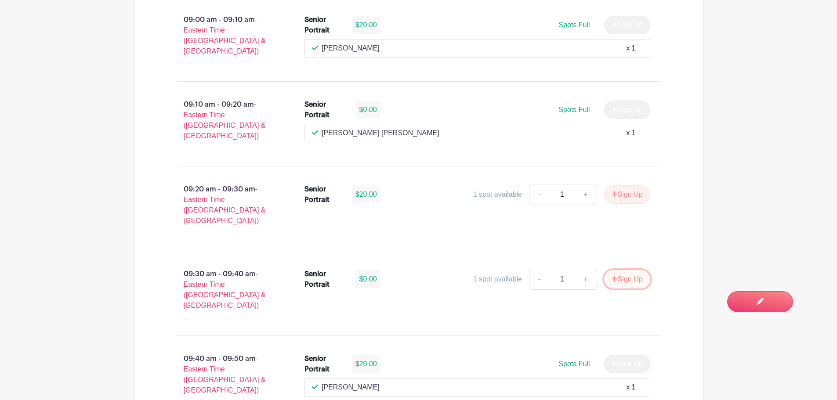
click at [622, 270] on button "Sign Up" at bounding box center [627, 279] width 46 height 18
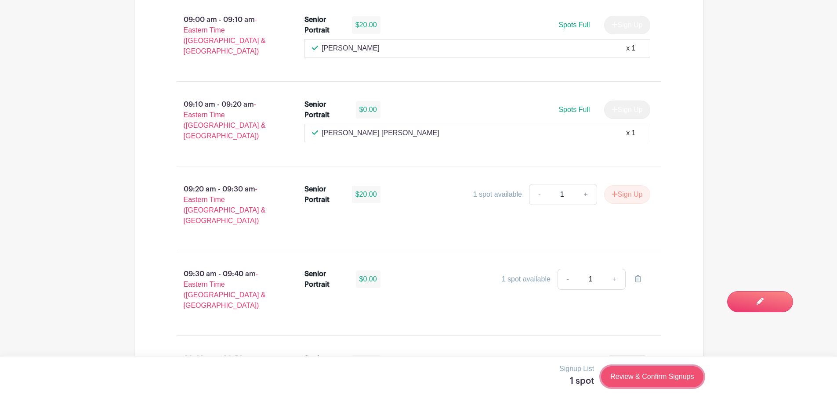
click at [640, 378] on link "Review & Confirm Signups" at bounding box center [652, 376] width 102 height 21
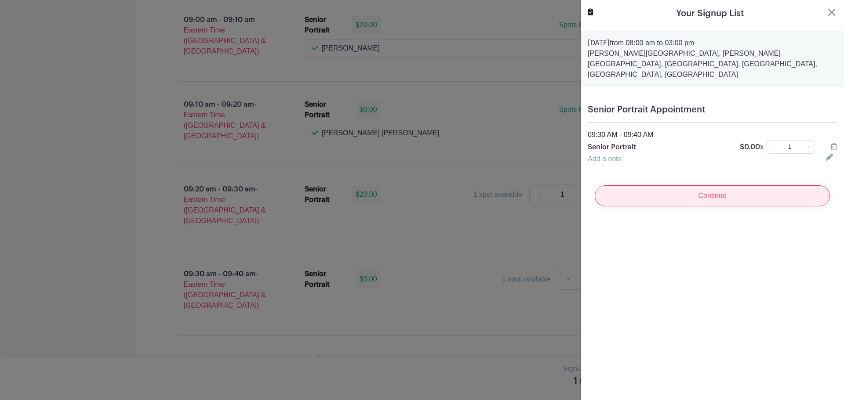
click at [723, 185] on input "Continue" at bounding box center [711, 195] width 235 height 21
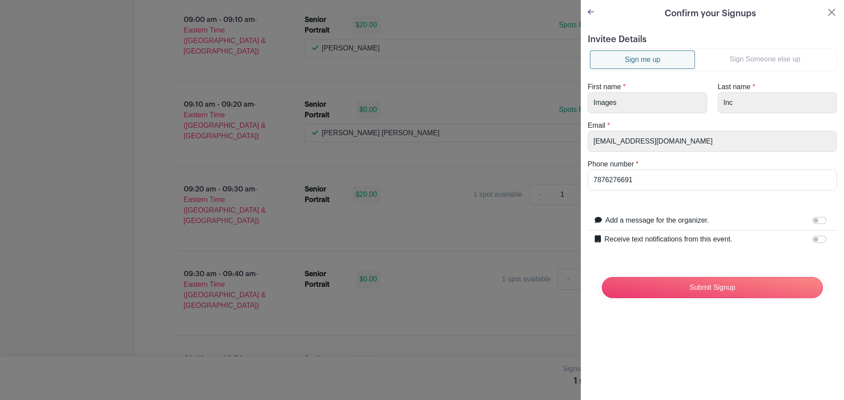
click at [741, 54] on link "Sign Someone else up" at bounding box center [765, 60] width 140 height 18
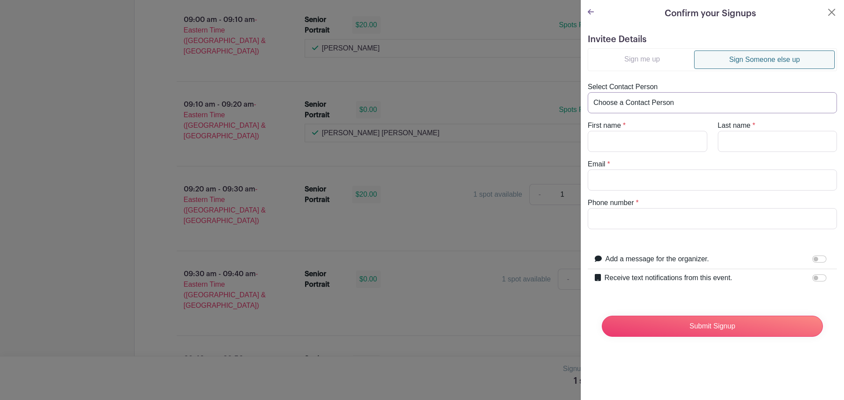
click at [620, 104] on select "Choose a Contact Person [PERSON_NAME] [PERSON_NAME] ([EMAIL_ADDRESS][DOMAIN_NAM…" at bounding box center [711, 102] width 249 height 21
click at [623, 80] on turbo-frame "Sign me up Sign Someone else up Select Contact Person Choose a Contact Person […" at bounding box center [711, 138] width 249 height 181
click at [629, 143] on input "First name" at bounding box center [647, 141] width 120 height 21
type input "Arya"
type input "[PERSON_NAME]"
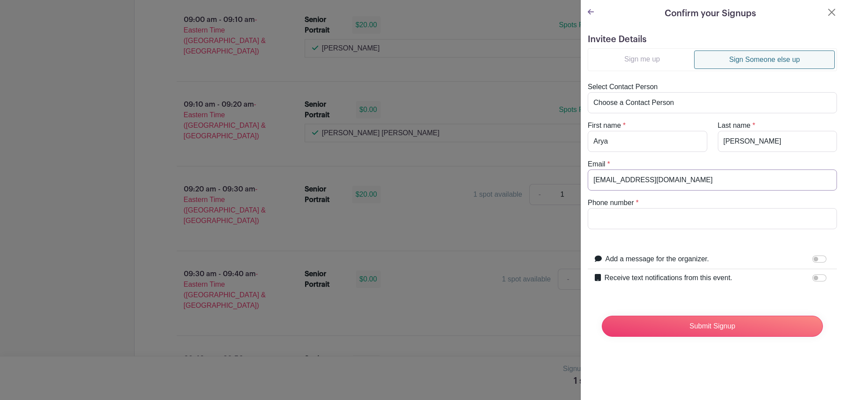
type input "[EMAIL_ADDRESS][DOMAIN_NAME]"
drag, startPoint x: 648, startPoint y: 217, endPoint x: 491, endPoint y: 225, distance: 157.5
type input "8034223153"
click at [816, 280] on input "Receive text notifications from this event." at bounding box center [819, 278] width 14 height 7
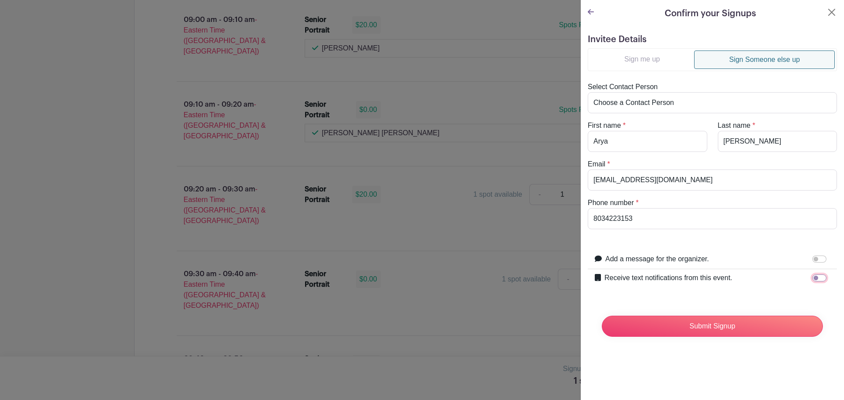
checkbox input "true"
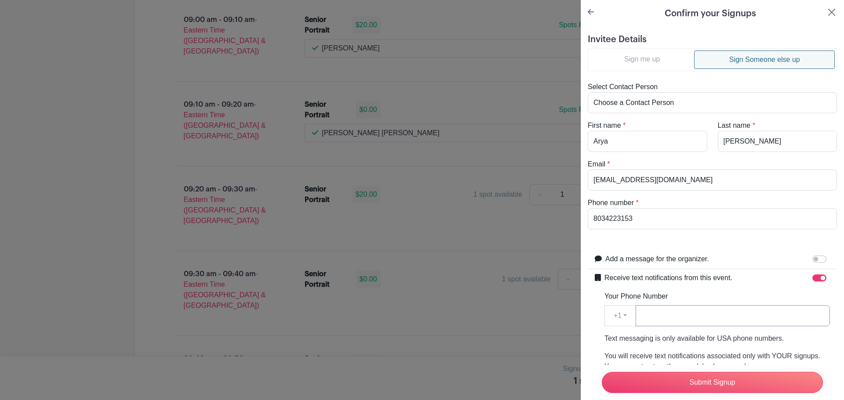
paste input "8034223153"
type input "8034223153"
click at [693, 378] on input "Submit Signup" at bounding box center [712, 382] width 221 height 21
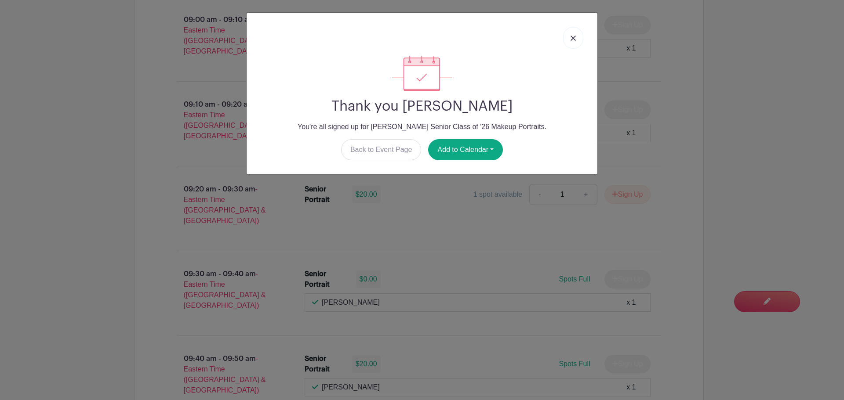
click at [573, 43] on link at bounding box center [573, 38] width 20 height 22
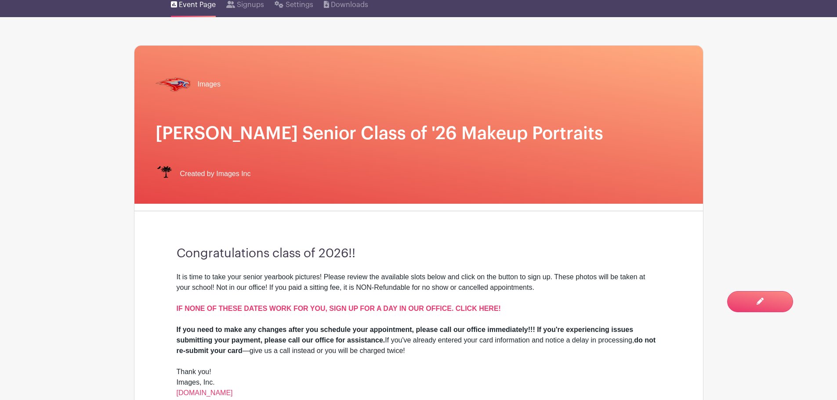
scroll to position [0, 0]
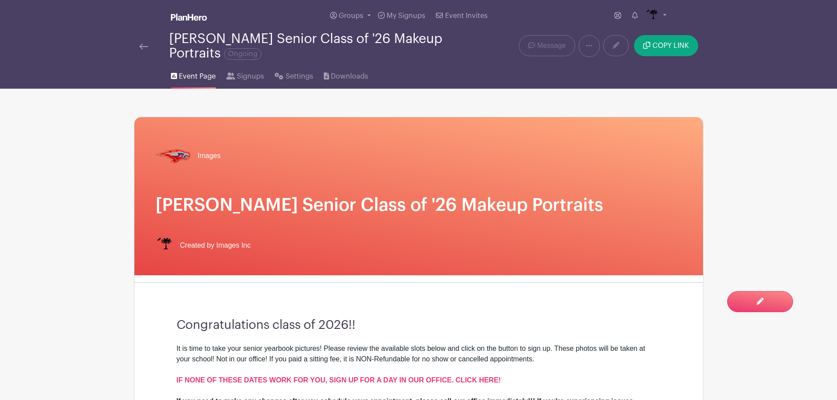
click at [143, 47] on img at bounding box center [143, 46] width 9 height 6
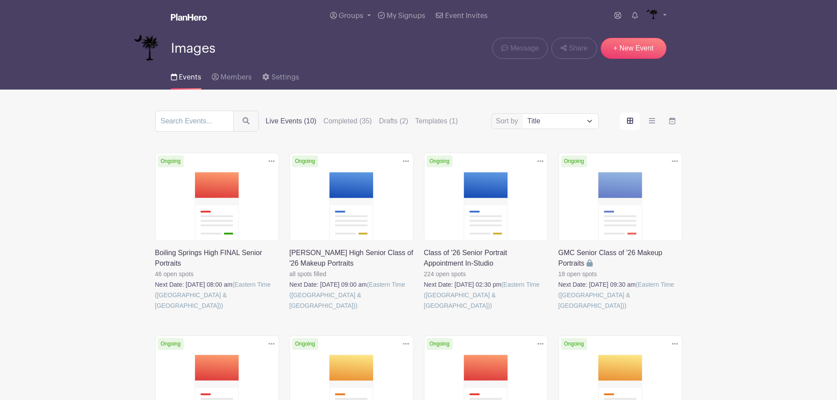
click at [143, 47] on img at bounding box center [147, 48] width 26 height 26
click at [424, 311] on link at bounding box center [424, 311] width 0 height 0
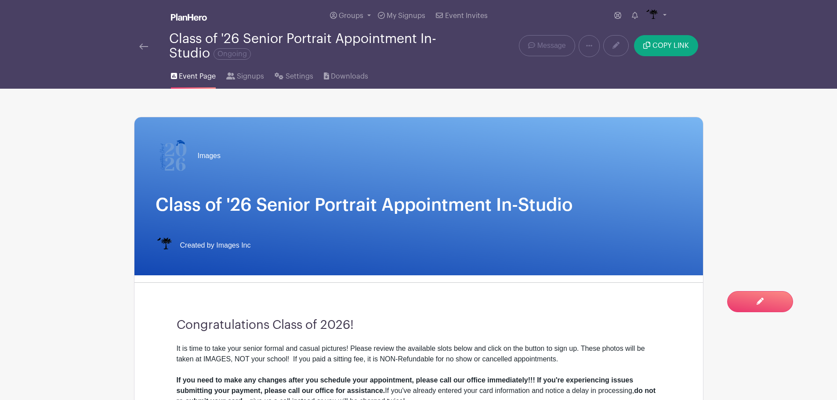
click at [148, 50] on div at bounding box center [154, 46] width 30 height 11
click at [144, 47] on img at bounding box center [143, 46] width 9 height 6
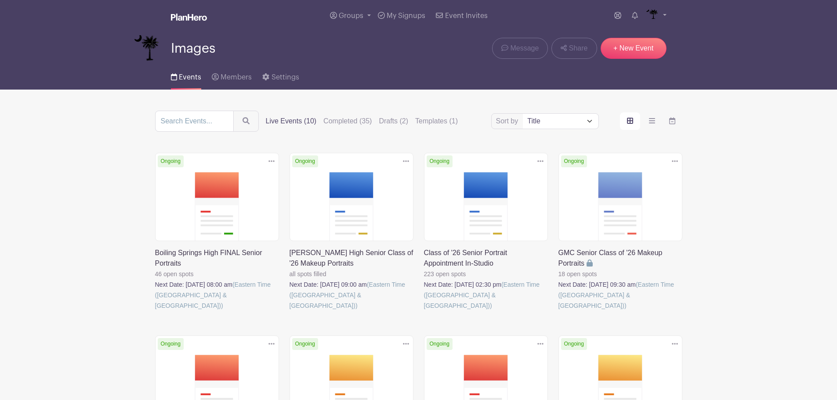
click at [290, 311] on link at bounding box center [290, 311] width 0 height 0
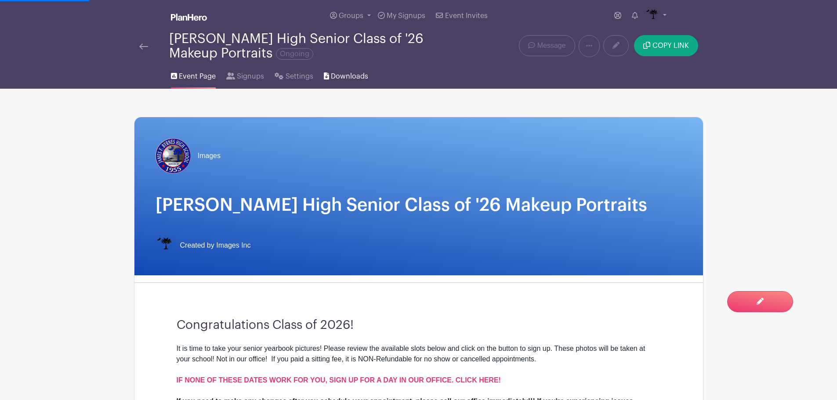
click at [349, 70] on link "Downloads" at bounding box center [346, 75] width 44 height 28
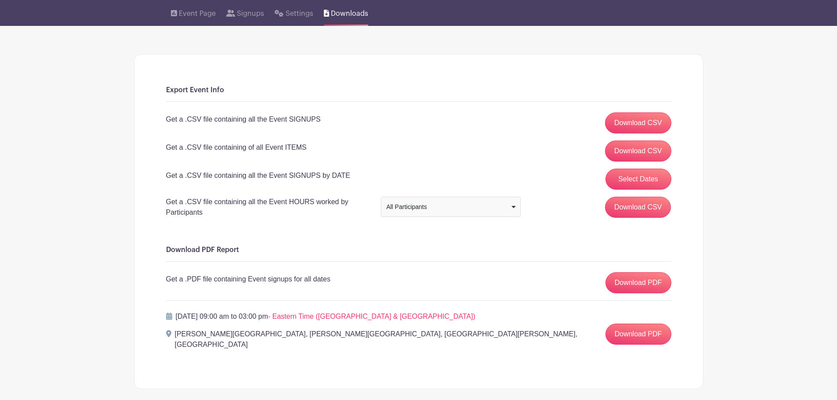
scroll to position [96, 0]
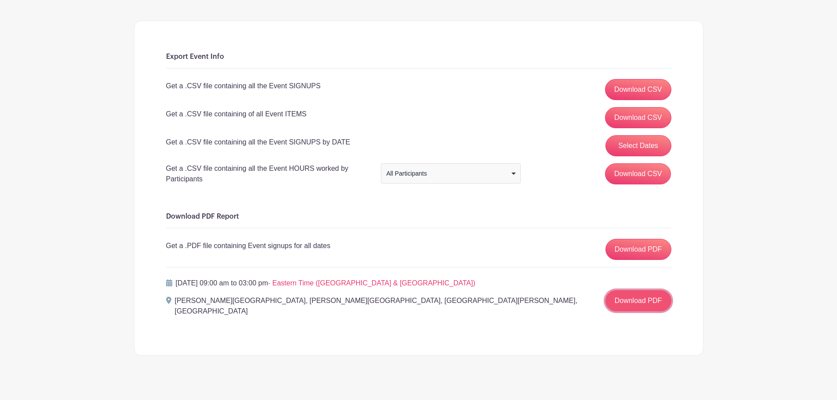
click at [636, 299] on link "Download PDF" at bounding box center [638, 300] width 66 height 21
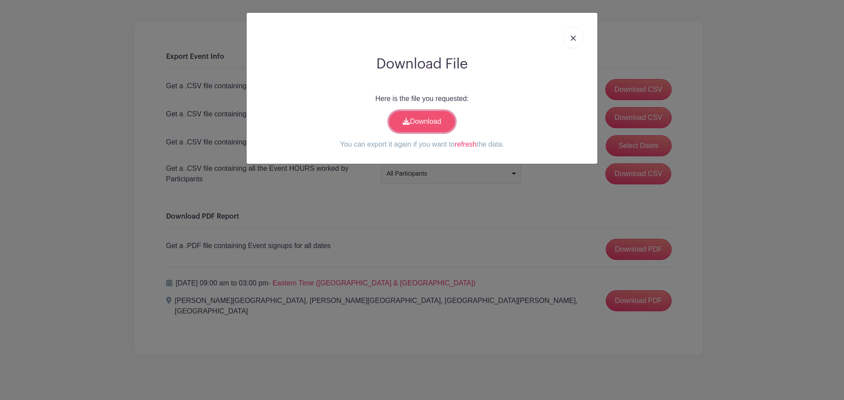
click at [419, 118] on link "Download" at bounding box center [422, 121] width 66 height 21
click at [570, 32] on link at bounding box center [573, 38] width 20 height 22
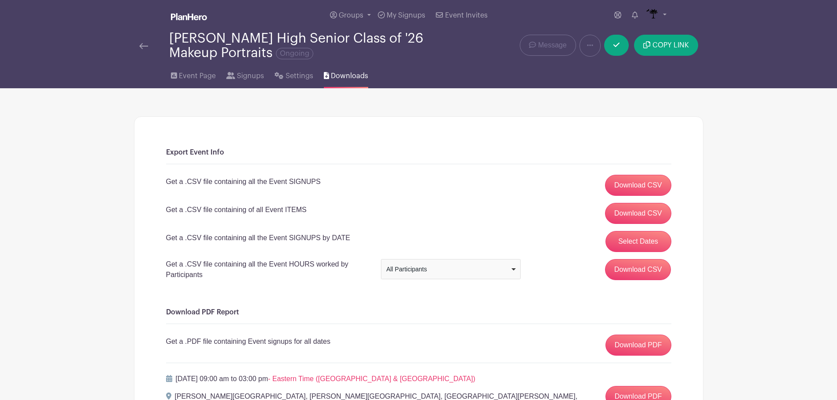
scroll to position [0, 0]
click at [142, 53] on div "[PERSON_NAME] High Senior Class of '26 Makeup Portraits Ongoing" at bounding box center [300, 46] width 322 height 29
click at [142, 51] on link at bounding box center [143, 46] width 9 height 11
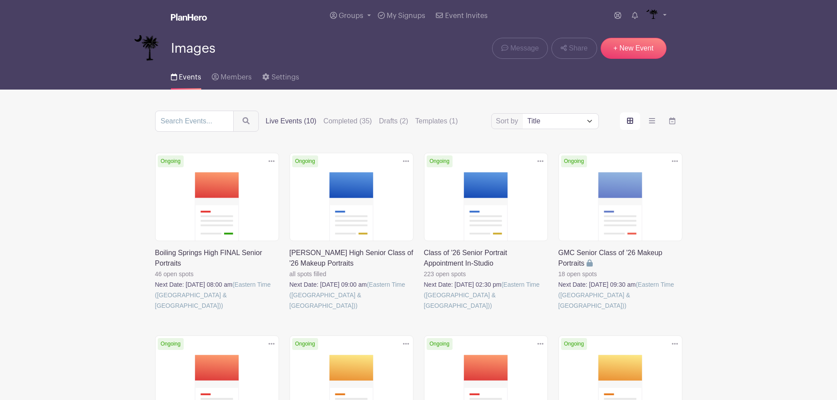
click at [424, 311] on link at bounding box center [424, 311] width 0 height 0
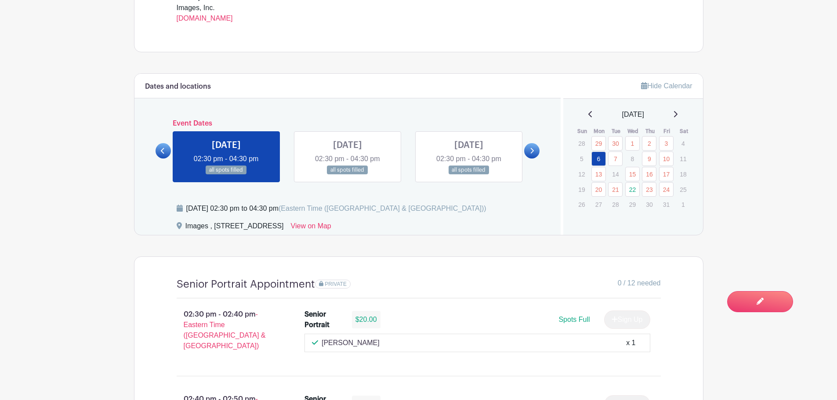
scroll to position [439, 0]
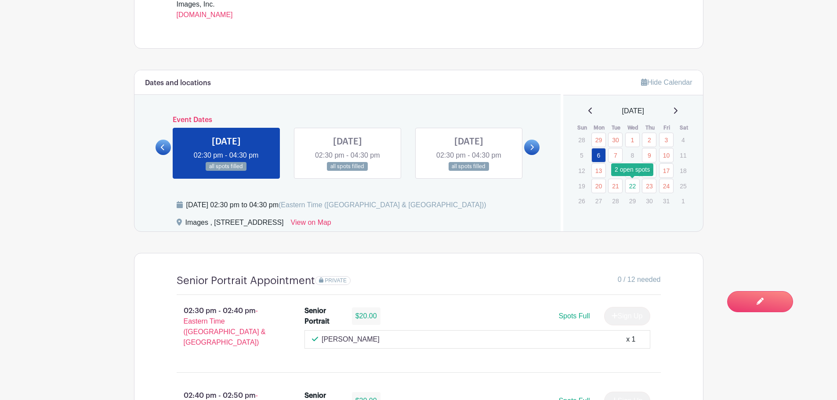
click at [633, 188] on link "22" at bounding box center [632, 186] width 14 height 14
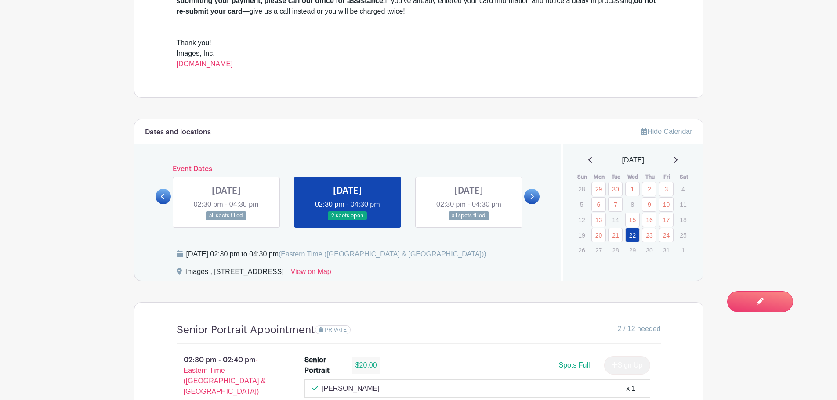
scroll to position [395, 0]
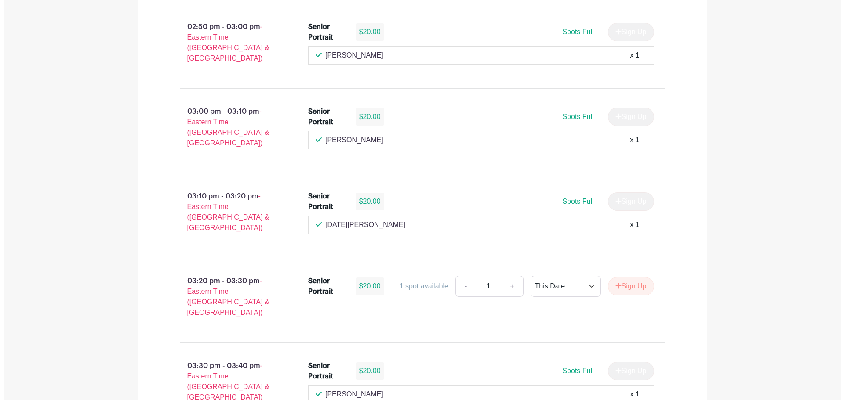
scroll to position [923, 0]
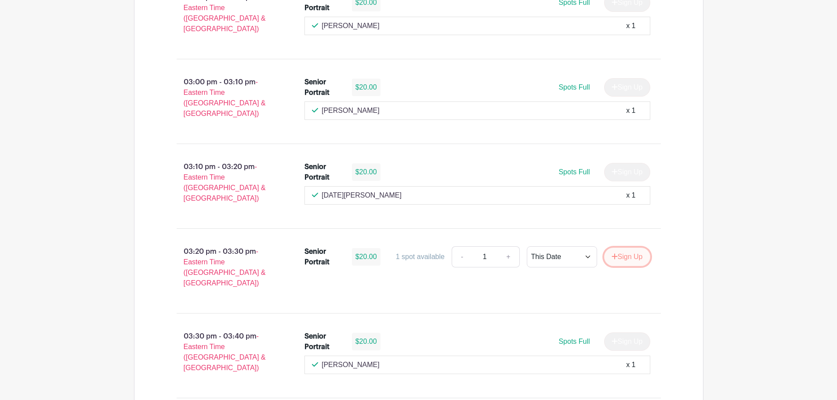
click at [619, 248] on button "Sign Up" at bounding box center [627, 257] width 46 height 18
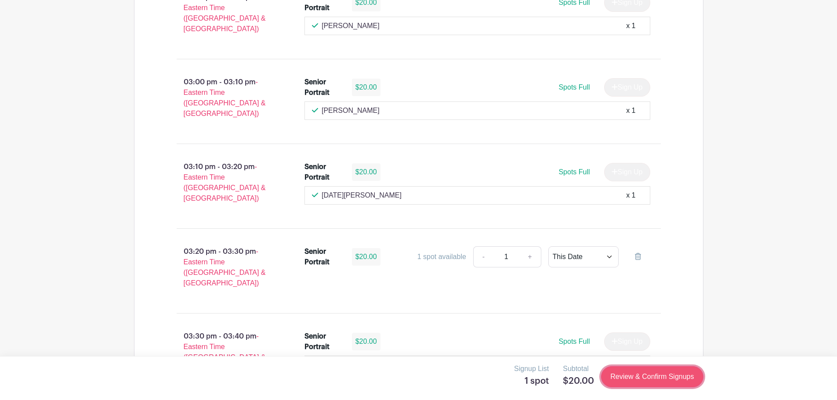
click at [657, 382] on link "Review & Confirm Signups" at bounding box center [652, 376] width 102 height 21
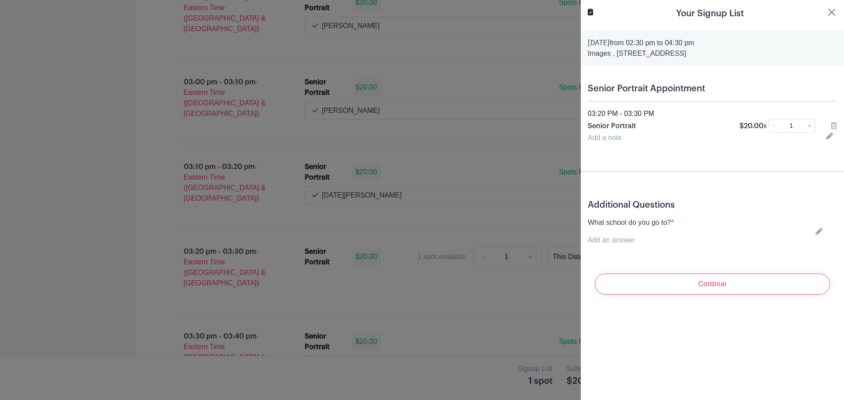
click at [815, 232] on icon at bounding box center [818, 231] width 7 height 7
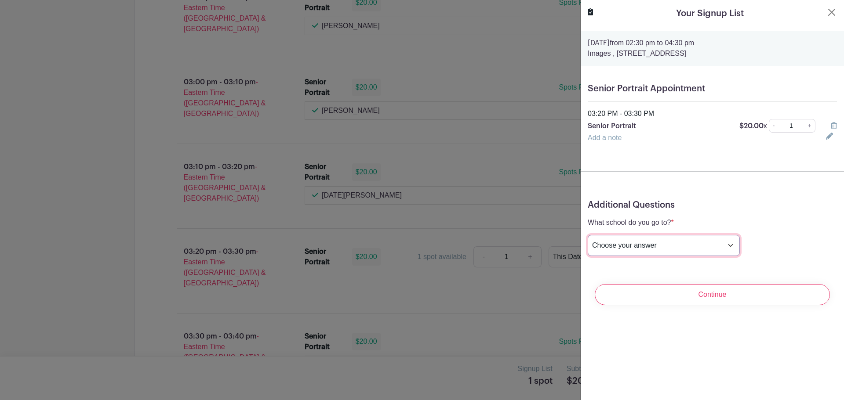
click at [683, 247] on select "Choose your answer [GEOGRAPHIC_DATA] High [PERSON_NAME] High [PERSON_NAME] High…" at bounding box center [663, 245] width 152 height 21
select select "3938"
click at [587, 235] on select "Choose your answer [GEOGRAPHIC_DATA] High [PERSON_NAME] High [PERSON_NAME] High…" at bounding box center [663, 245] width 152 height 21
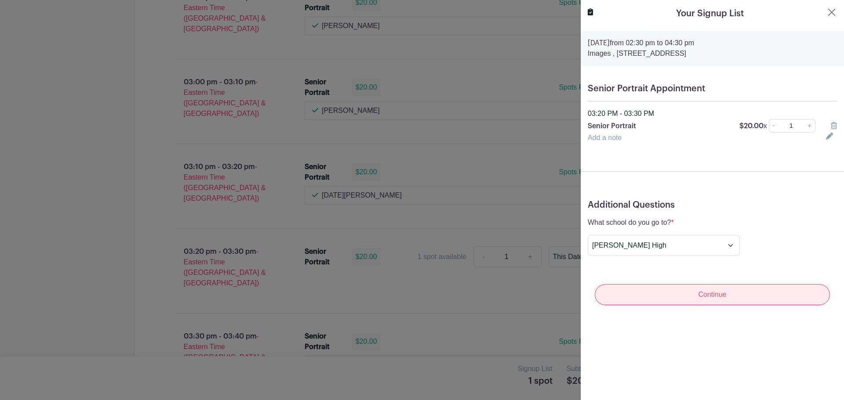
click at [696, 294] on input "Continue" at bounding box center [711, 294] width 235 height 21
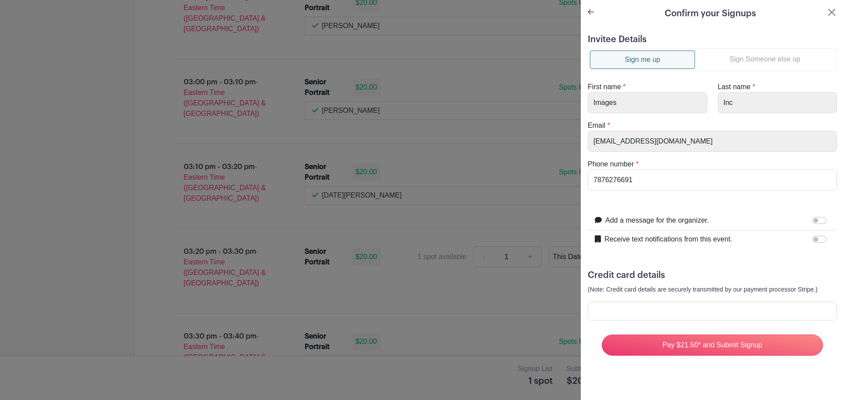
click at [758, 65] on link "Sign Someone else up" at bounding box center [765, 60] width 140 height 18
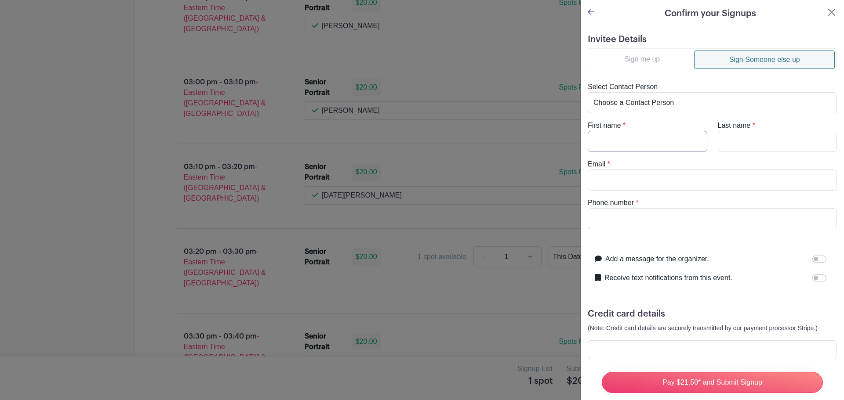
click at [655, 144] on input "First name" at bounding box center [647, 141] width 120 height 21
type input "Jonathan"
type input "Ober"
type input "agaoeer@yahoo.com"
drag, startPoint x: 650, startPoint y: 225, endPoint x: 528, endPoint y: 237, distance: 123.2
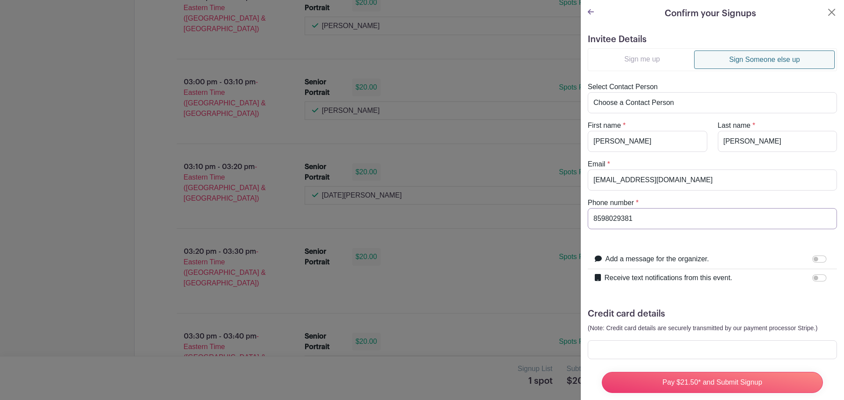
type input "8598029381"
click at [814, 272] on div "Receive text notifications from this event. Your Phone Number +1 +1 Text messag…" at bounding box center [711, 278] width 249 height 18
click at [812, 274] on div at bounding box center [821, 278] width 18 height 11
click at [812, 275] on input "Receive text notifications from this event." at bounding box center [819, 278] width 14 height 7
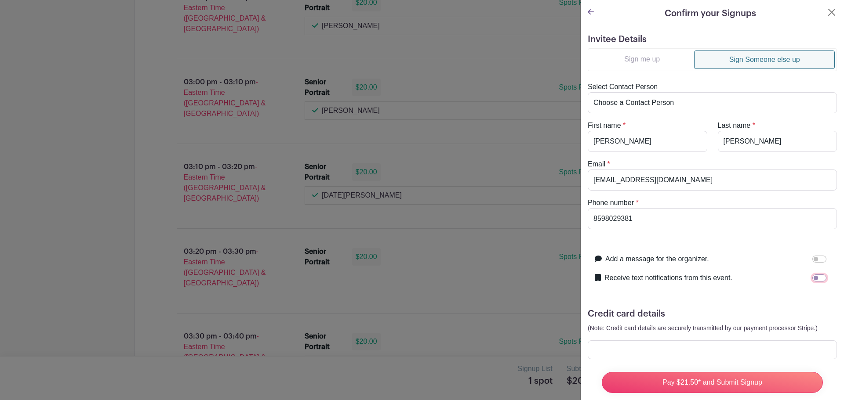
checkbox input "true"
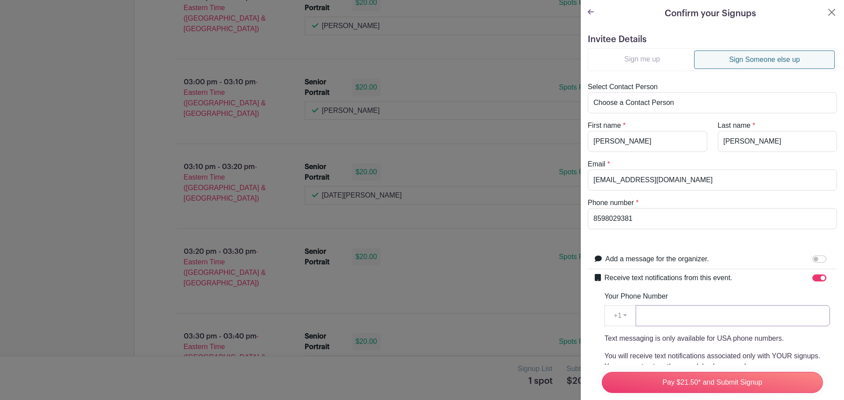
paste input "8598029381"
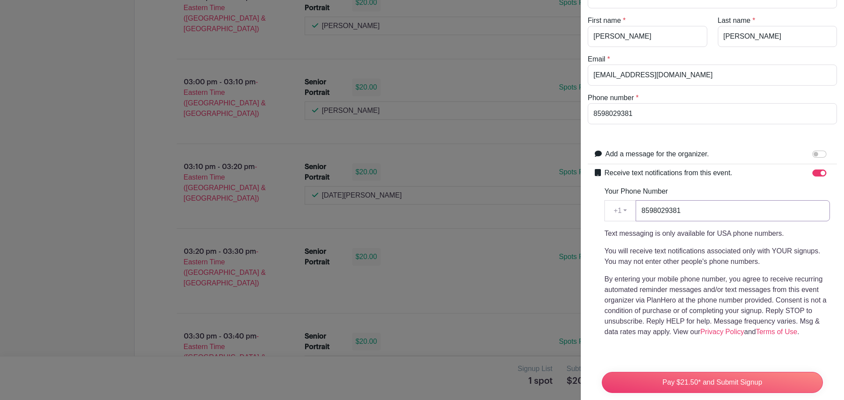
scroll to position [187, 0]
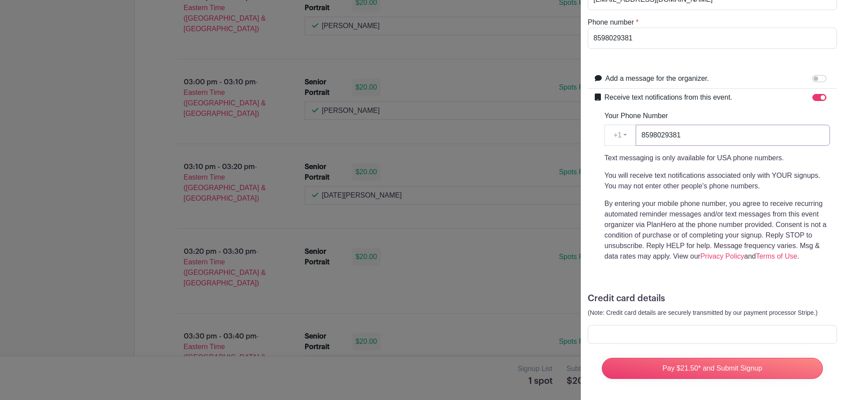
type input "8598029381"
click at [647, 334] on div at bounding box center [711, 334] width 249 height 19
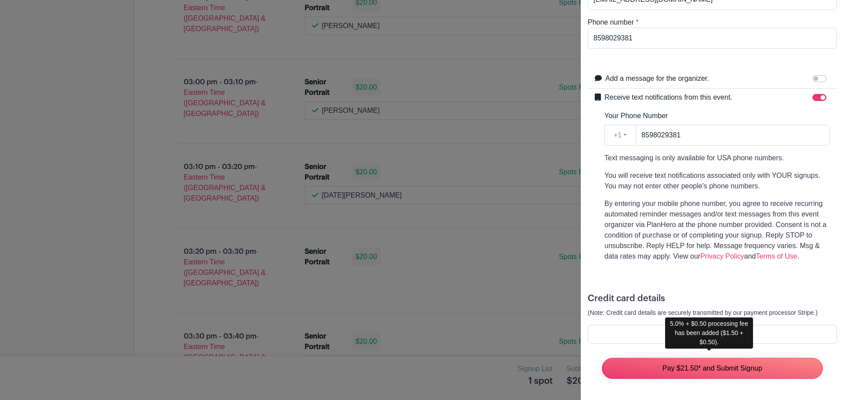
drag, startPoint x: 671, startPoint y: 369, endPoint x: 454, endPoint y: 227, distance: 258.7
click at [671, 369] on input "Pay $21.50* and Submit Signup" at bounding box center [712, 368] width 221 height 21
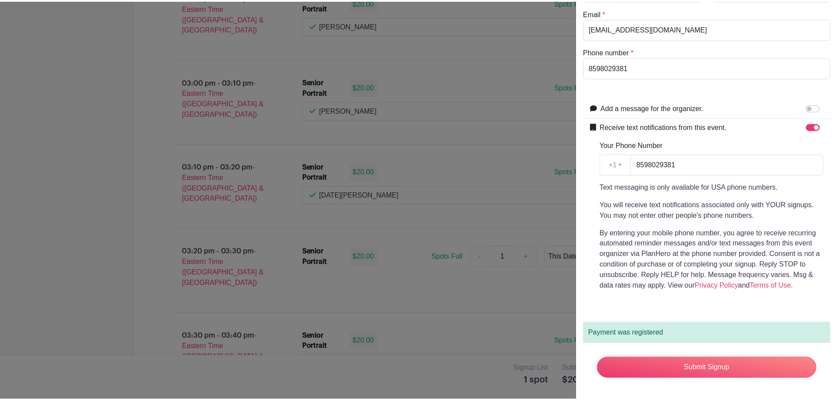
scroll to position [0, 0]
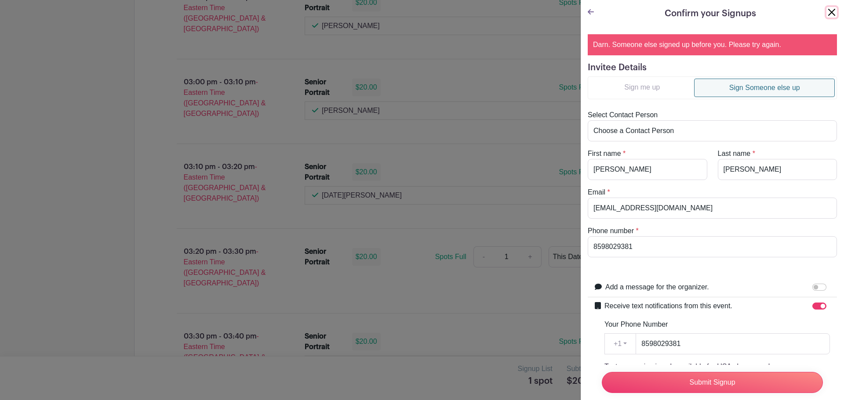
click at [827, 12] on button "Close" at bounding box center [831, 12] width 11 height 11
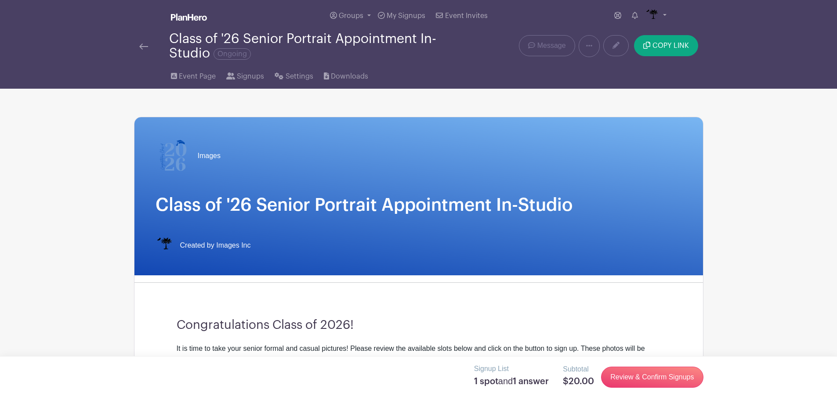
click at [144, 51] on link at bounding box center [143, 46] width 9 height 11
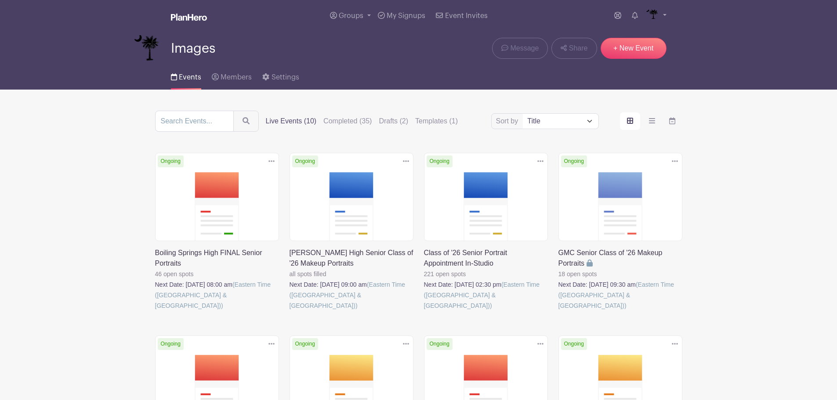
click at [424, 311] on link at bounding box center [424, 311] width 0 height 0
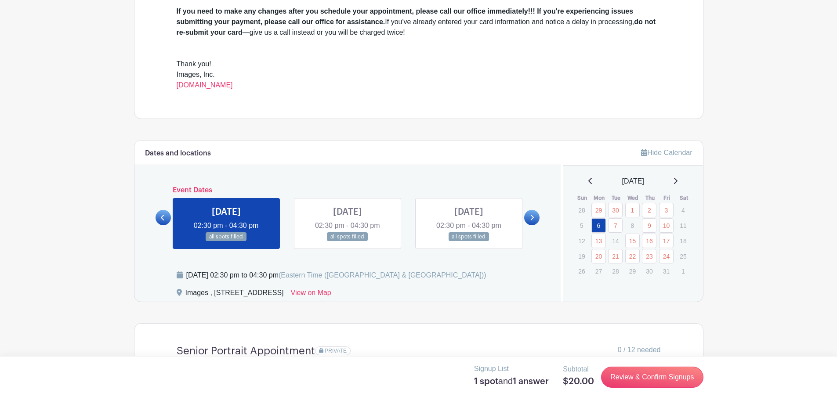
scroll to position [395, 0]
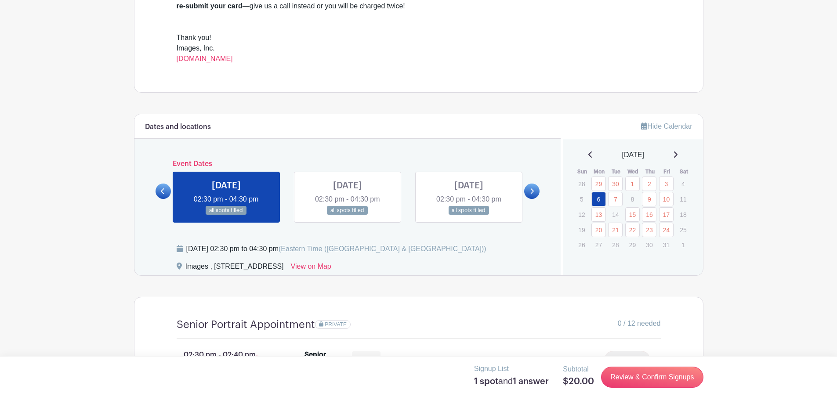
click at [636, 389] on div "Signup List 1 spot and 1 answer Subtotal $20.00 Review & Confirm Signups" at bounding box center [418, 377] width 569 height 27
click at [633, 378] on link "Review & Confirm Signups" at bounding box center [652, 377] width 102 height 21
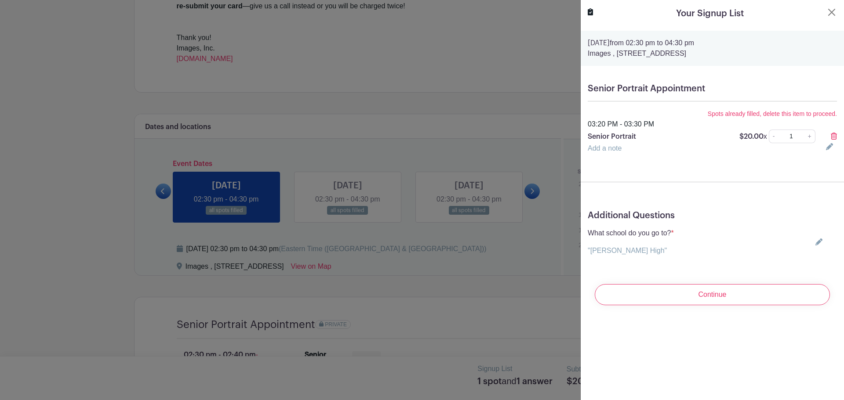
click at [830, 134] on icon at bounding box center [833, 136] width 6 height 7
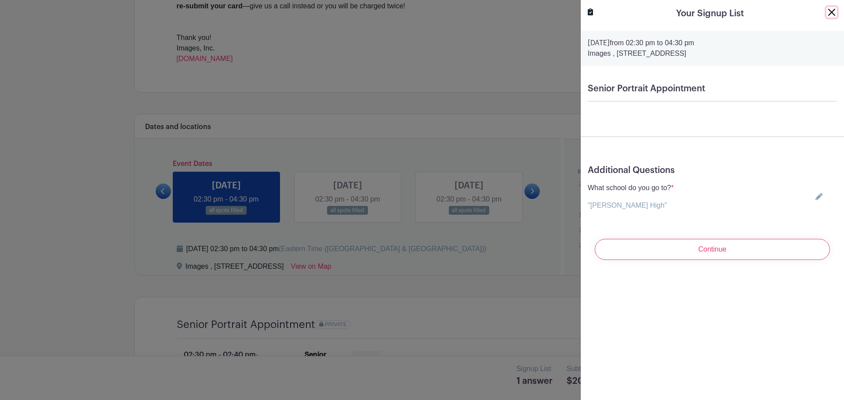
click at [830, 8] on button "Close" at bounding box center [831, 12] width 11 height 11
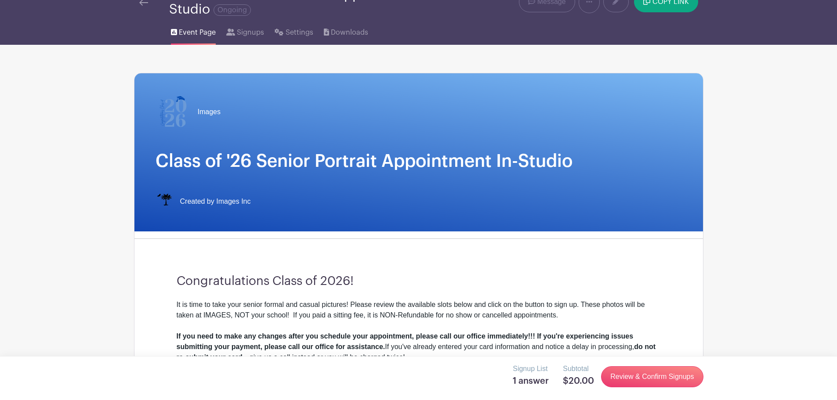
scroll to position [0, 0]
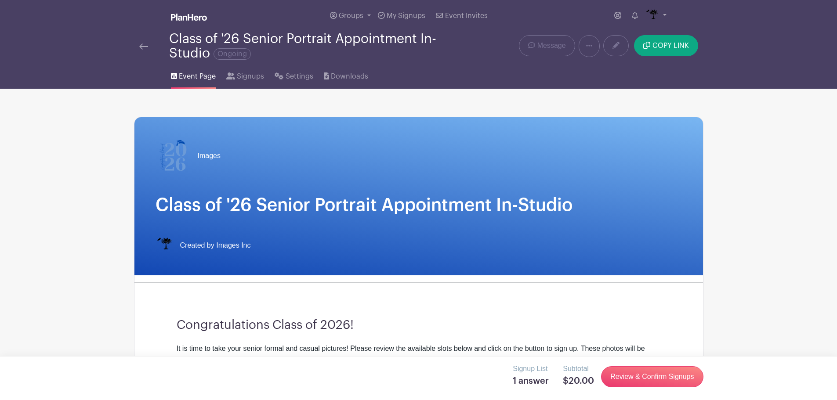
click at [145, 45] on img at bounding box center [143, 46] width 9 height 6
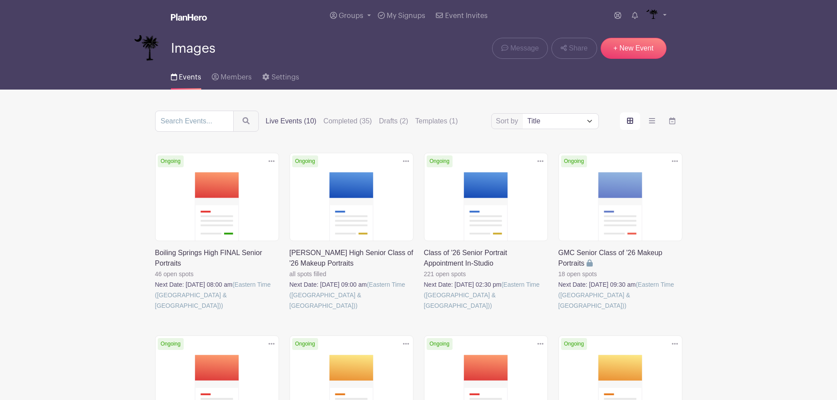
click at [424, 311] on link at bounding box center [424, 311] width 0 height 0
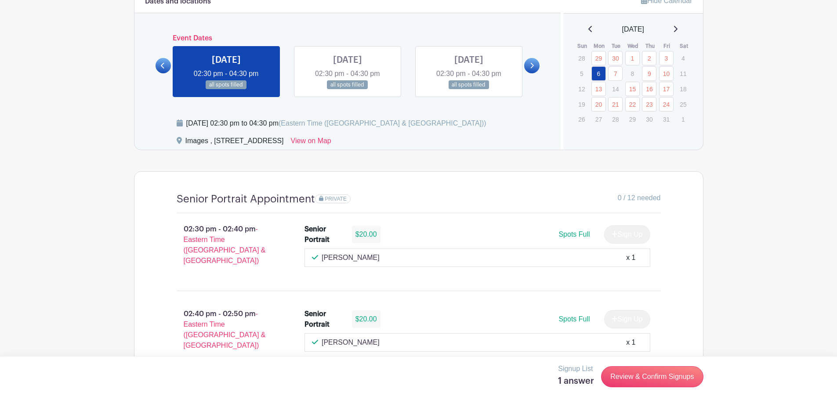
scroll to position [527, 0]
